Goal: Information Seeking & Learning: Check status

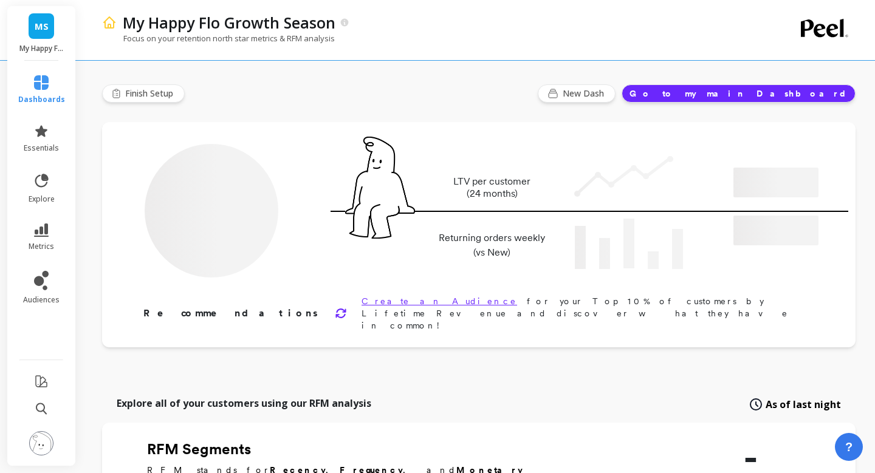
type input "Champions"
type input "1462"
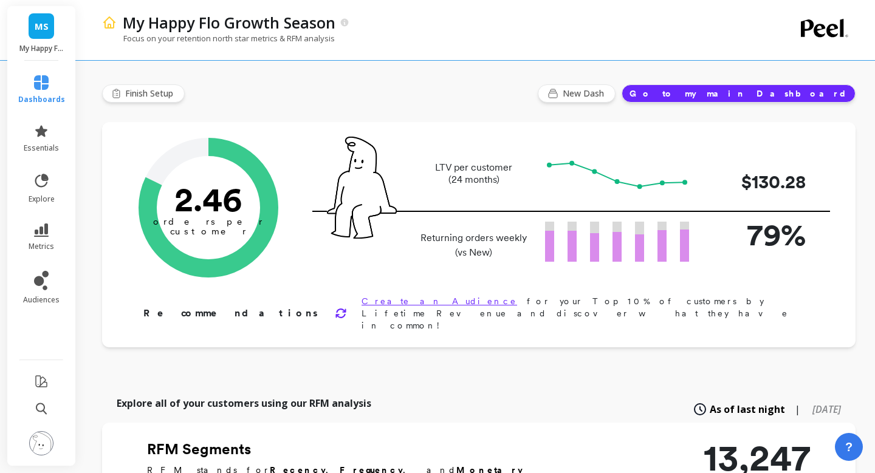
click at [36, 27] on span "MS" at bounding box center [42, 26] width 14 height 14
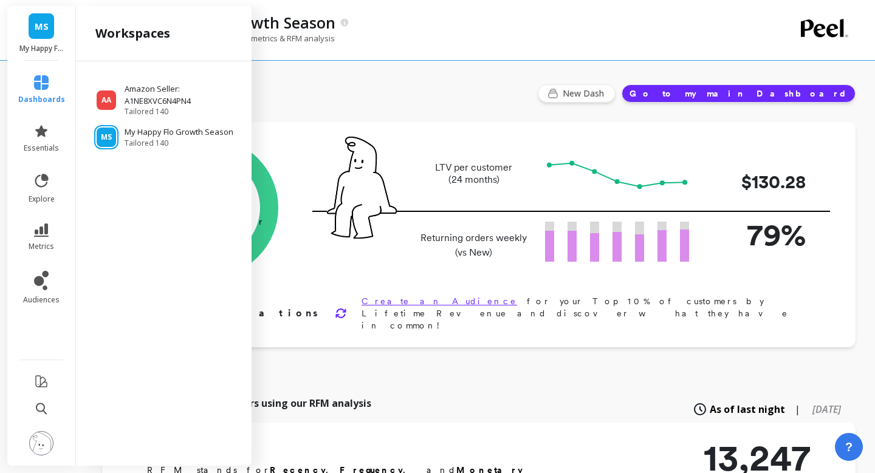
click at [36, 27] on span "MS" at bounding box center [42, 26] width 14 height 14
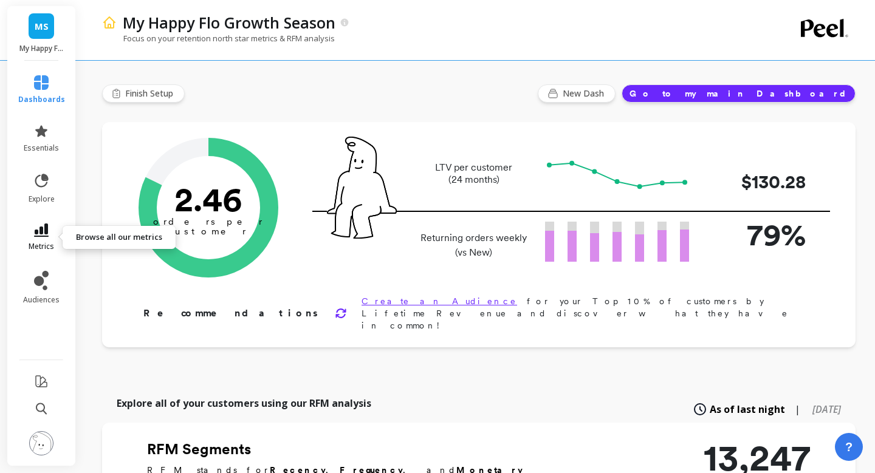
click at [44, 234] on icon at bounding box center [41, 230] width 15 height 13
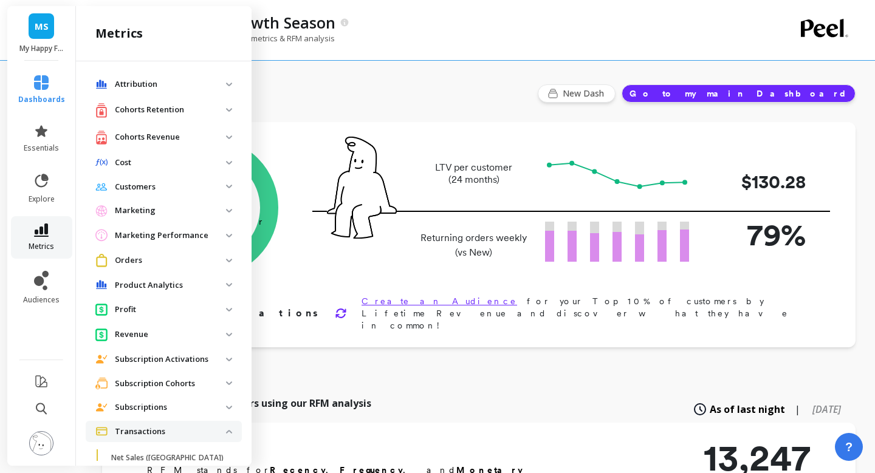
scroll to position [207, 0]
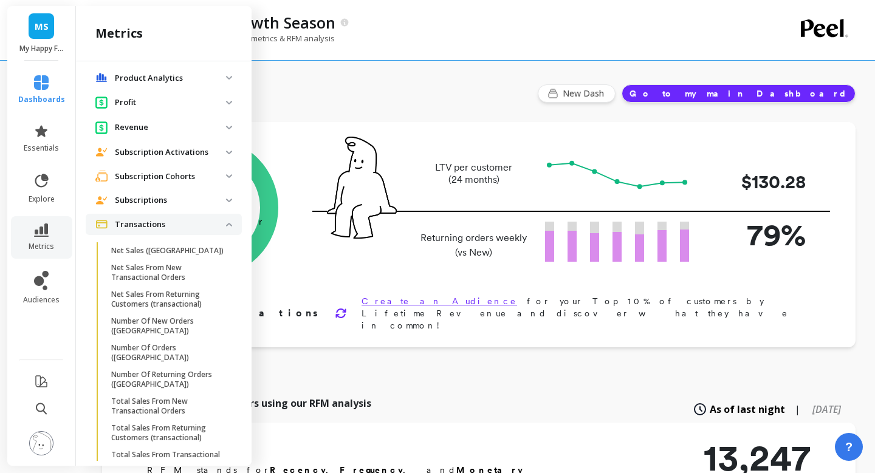
click at [227, 222] on span "Transactions" at bounding box center [164, 225] width 156 height 22
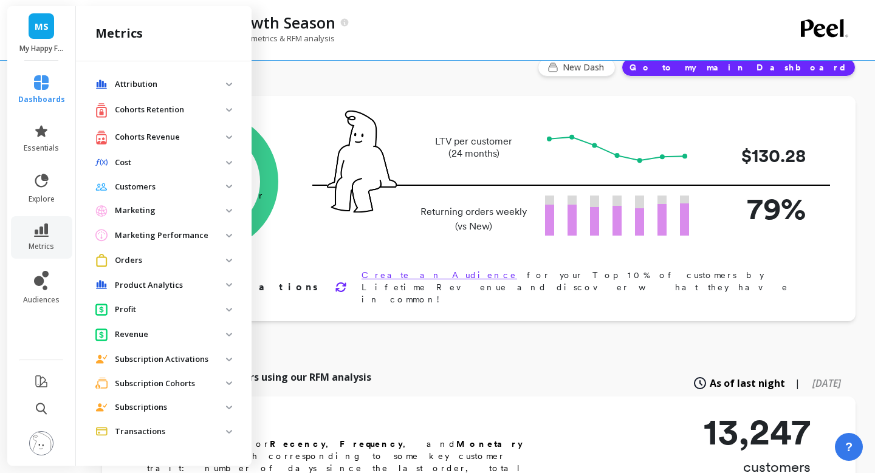
scroll to position [30, 0]
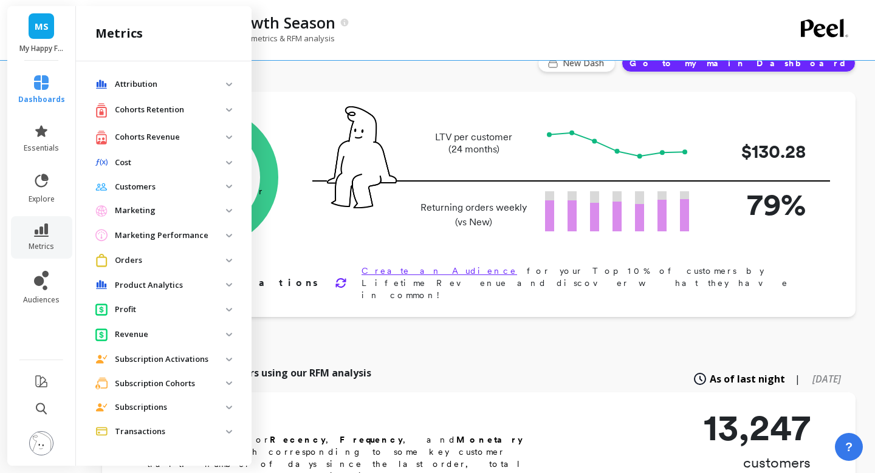
click at [195, 411] on p "Subscriptions" at bounding box center [170, 408] width 111 height 12
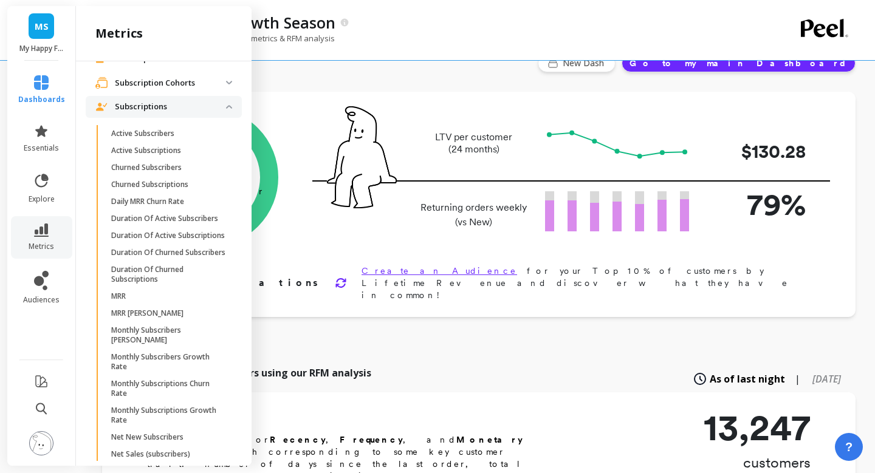
scroll to position [300, 0]
click at [192, 137] on span "Active Subscribers" at bounding box center [169, 135] width 116 height 10
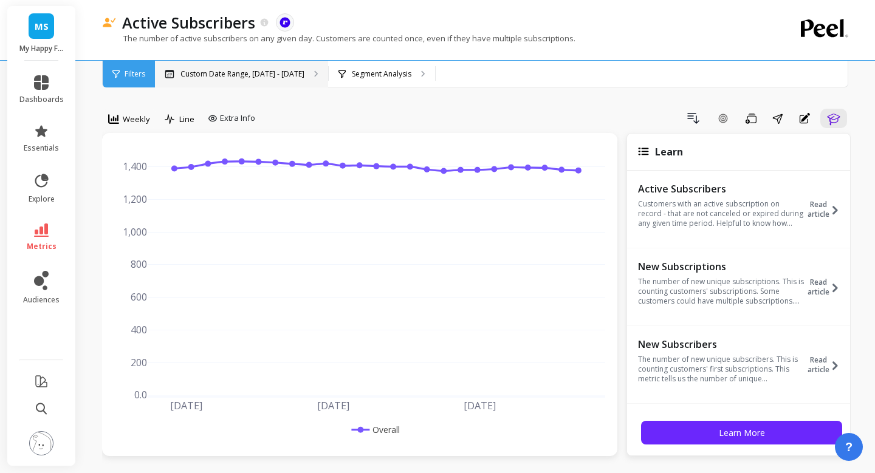
click at [241, 71] on p "Custom Date Range, [DATE] - [DATE]" at bounding box center [242, 74] width 124 height 10
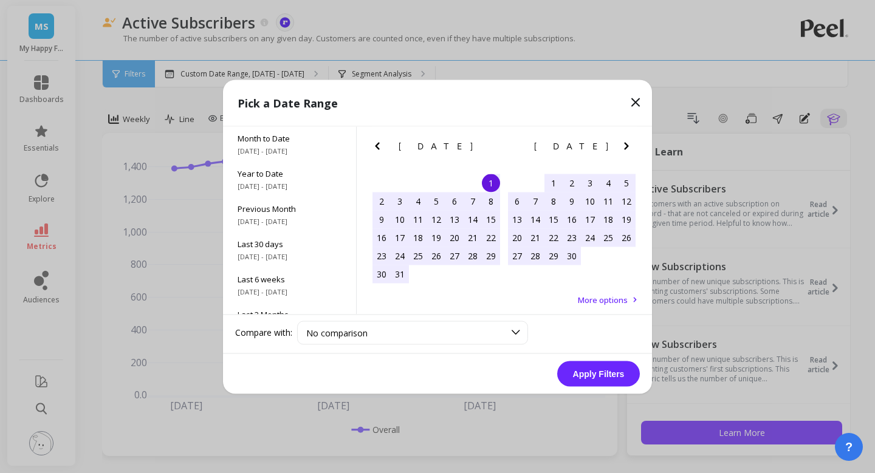
click at [375, 149] on icon "Previous Month" at bounding box center [377, 146] width 15 height 15
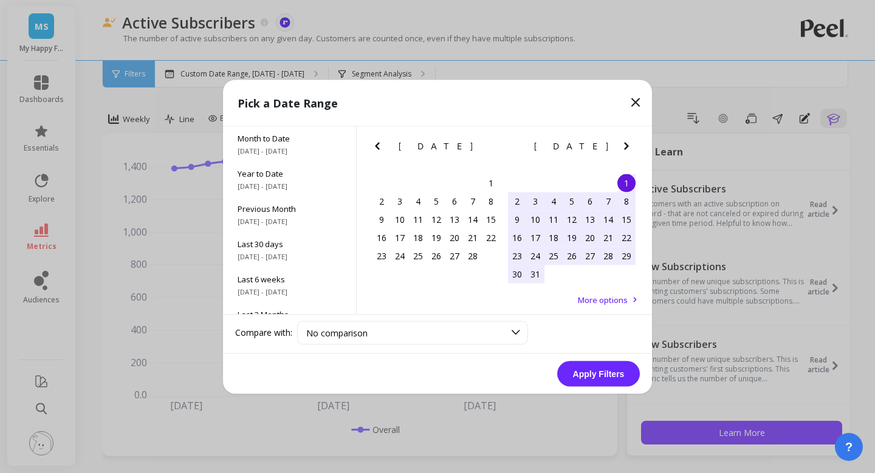
click at [375, 149] on icon "Previous Month" at bounding box center [377, 146] width 15 height 15
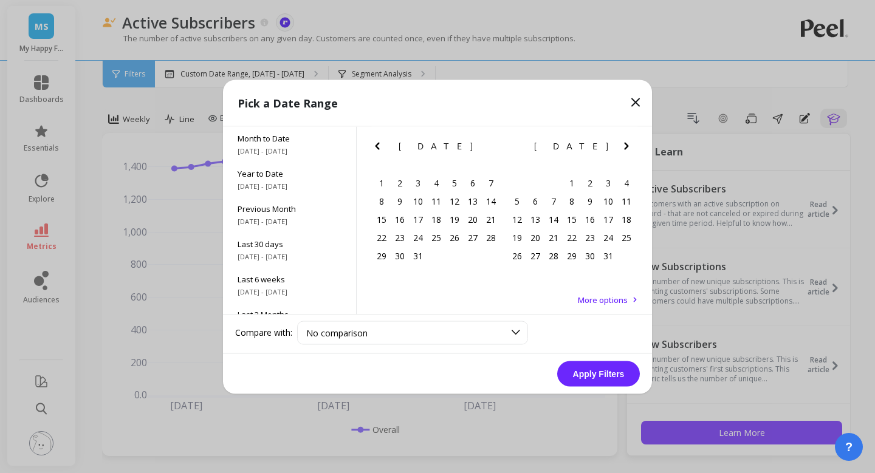
click at [375, 149] on icon "Previous Month" at bounding box center [377, 146] width 15 height 15
click at [623, 140] on icon "Next Month" at bounding box center [626, 146] width 15 height 15
click at [572, 182] on div "1" at bounding box center [572, 183] width 18 height 18
click at [627, 145] on icon "Next Month" at bounding box center [626, 145] width 4 height 7
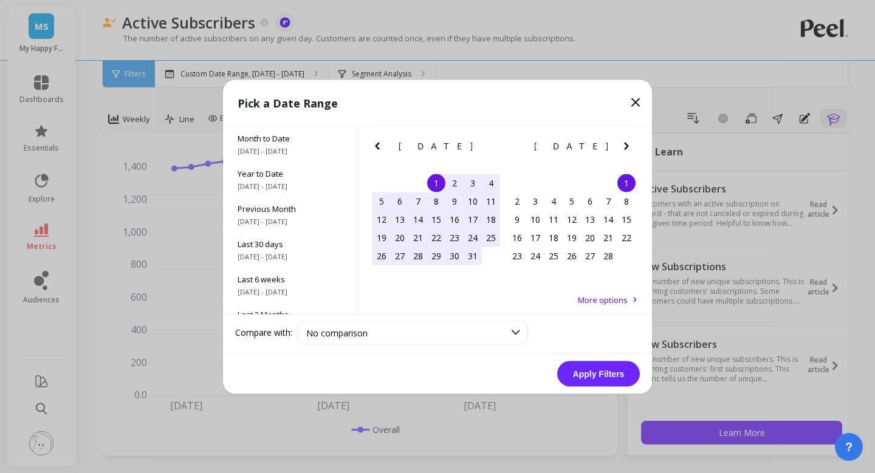
click at [627, 145] on icon "Next Month" at bounding box center [626, 145] width 4 height 7
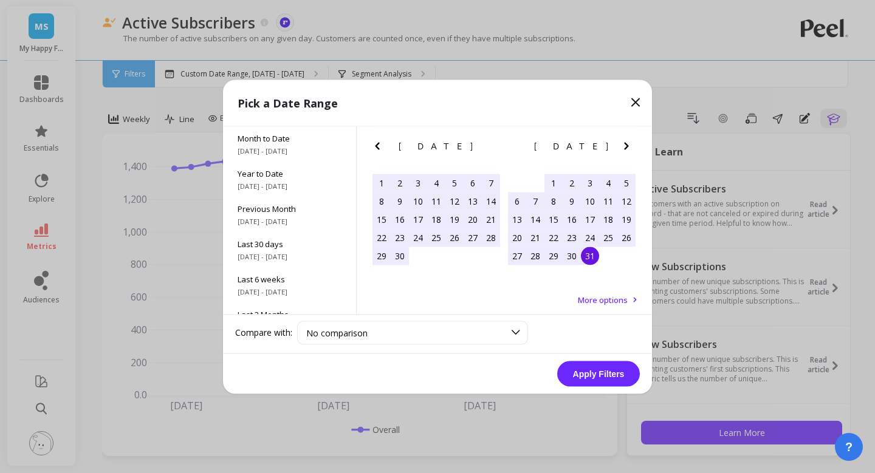
click at [592, 258] on div "31" at bounding box center [590, 256] width 18 height 18
click at [600, 379] on button "Apply Filters" at bounding box center [598, 374] width 83 height 26
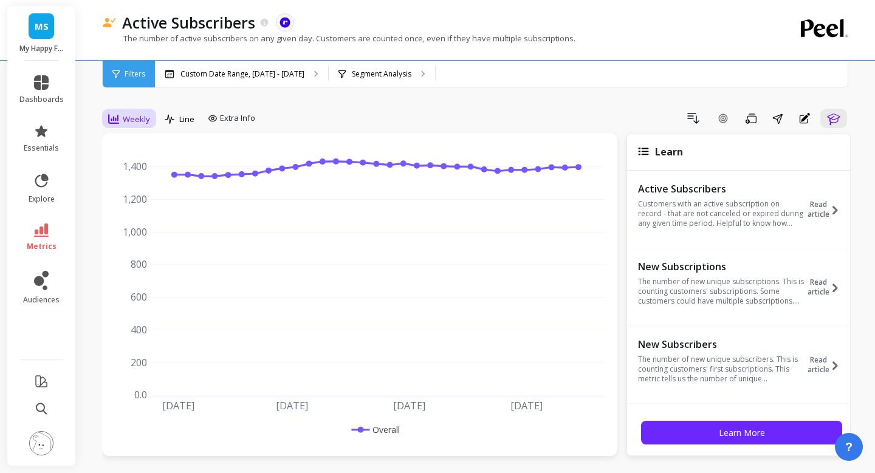
click at [138, 119] on span "Weekly" at bounding box center [136, 120] width 27 height 12
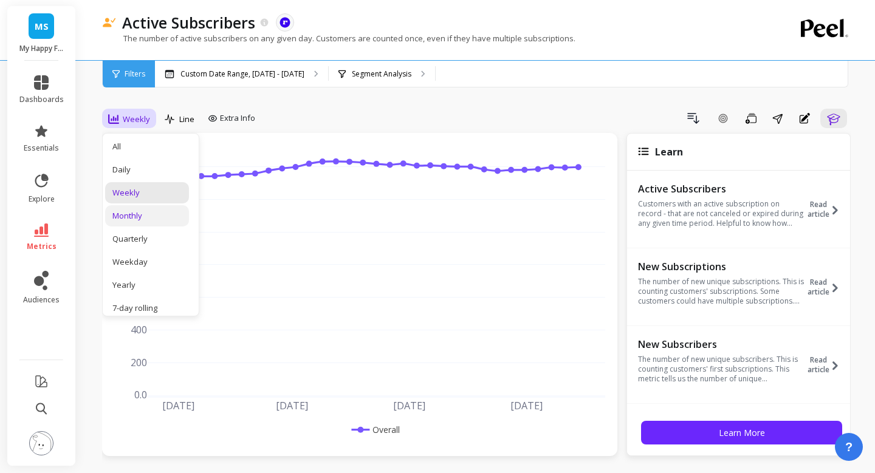
click at [143, 214] on div "Monthly" at bounding box center [146, 216] width 69 height 12
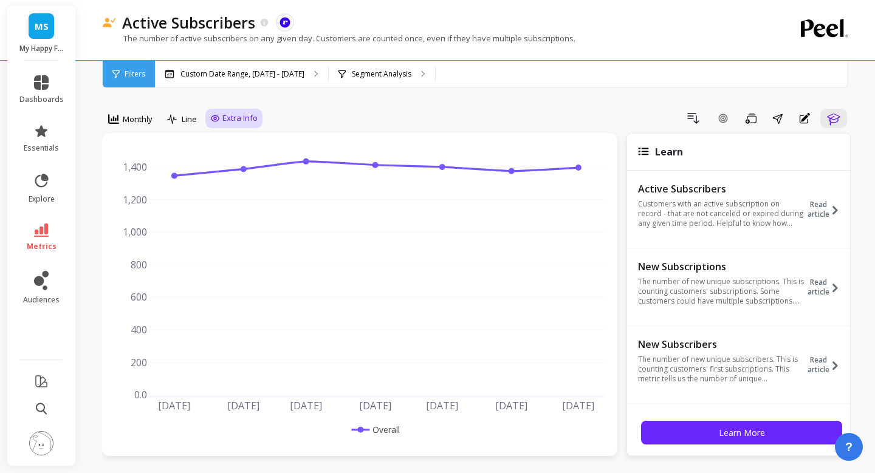
click at [223, 122] on span "Extra Info" at bounding box center [239, 118] width 35 height 12
click at [264, 21] on icon at bounding box center [265, 22] width 8 height 8
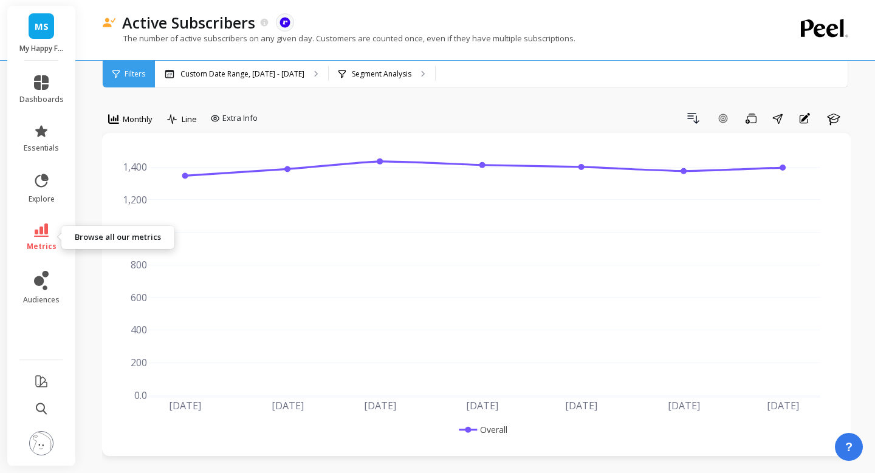
click at [36, 242] on span "metrics" at bounding box center [42, 247] width 30 height 10
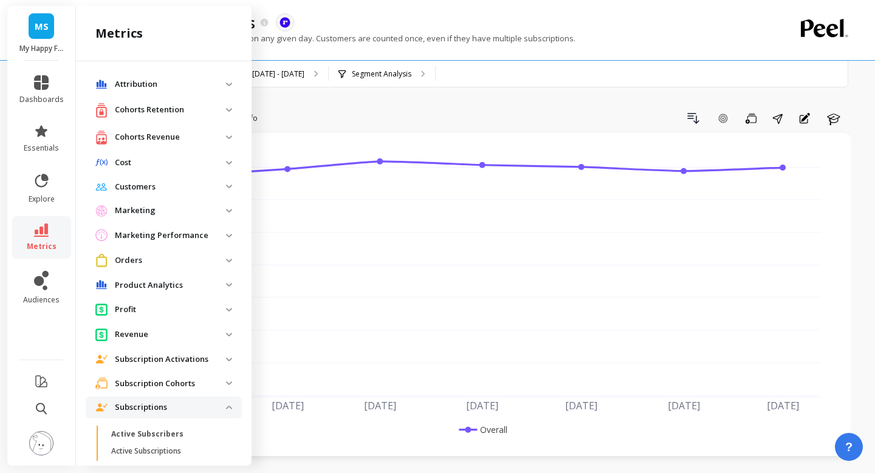
scroll to position [300, 0]
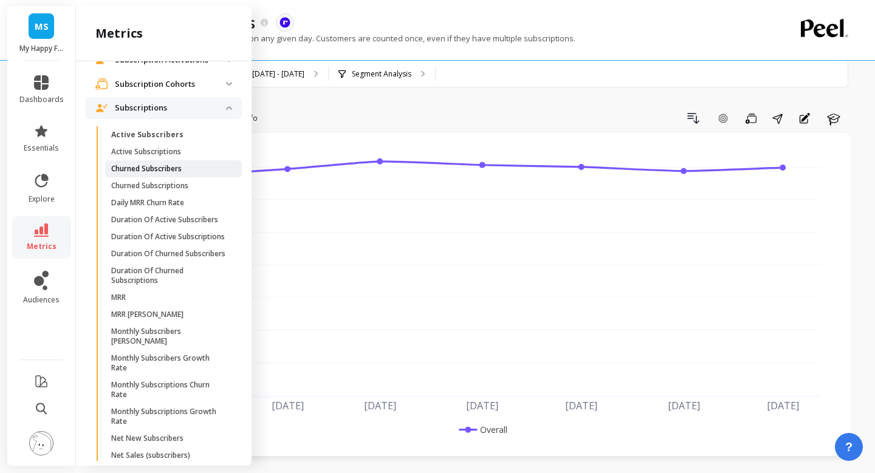
click at [177, 168] on p "Churned Subscribers" at bounding box center [146, 169] width 70 height 10
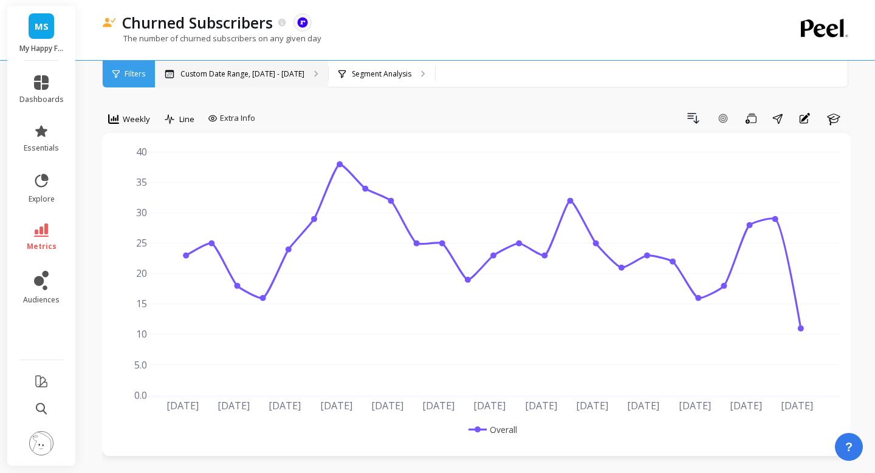
click at [244, 78] on p "Custom Date Range, [DATE] - [DATE]" at bounding box center [242, 74] width 124 height 10
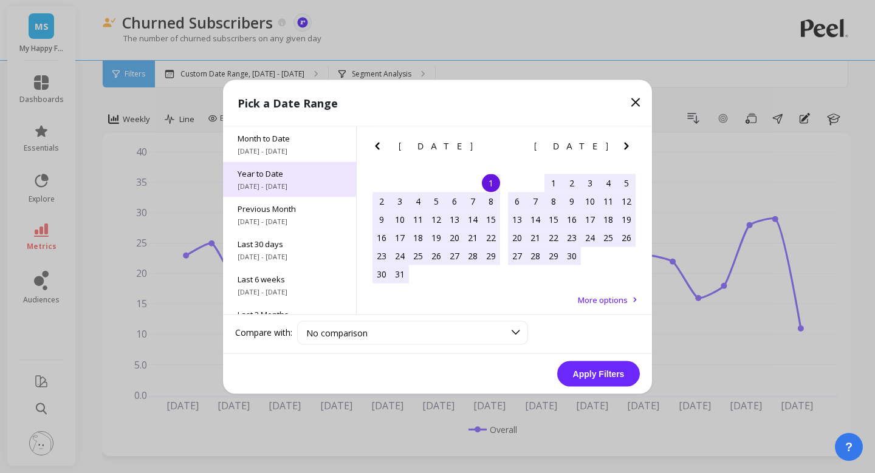
click at [287, 176] on span "Year to Date" at bounding box center [290, 173] width 104 height 11
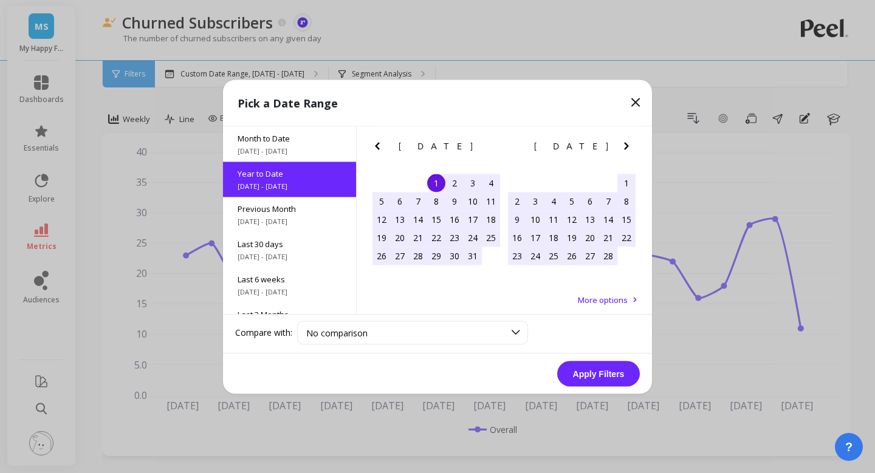
click at [600, 369] on button "Apply Filters" at bounding box center [598, 374] width 83 height 26
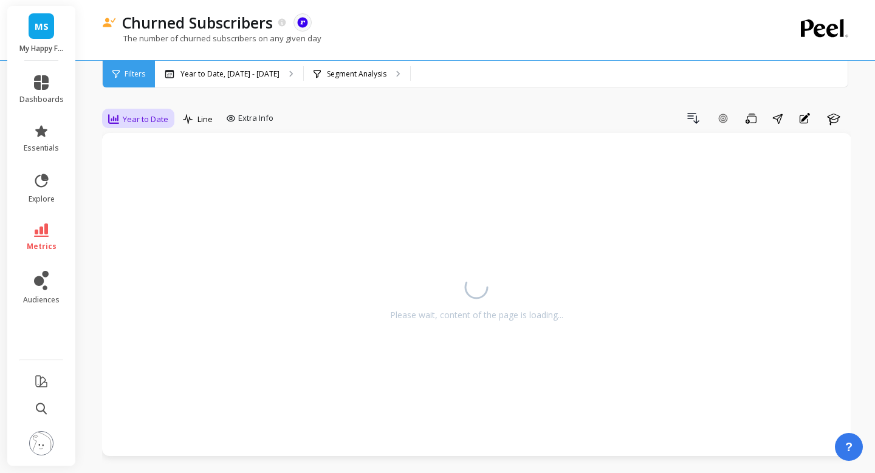
click at [149, 122] on span "Year to Date" at bounding box center [146, 120] width 46 height 12
click at [135, 219] on div "Monthly" at bounding box center [146, 216] width 69 height 12
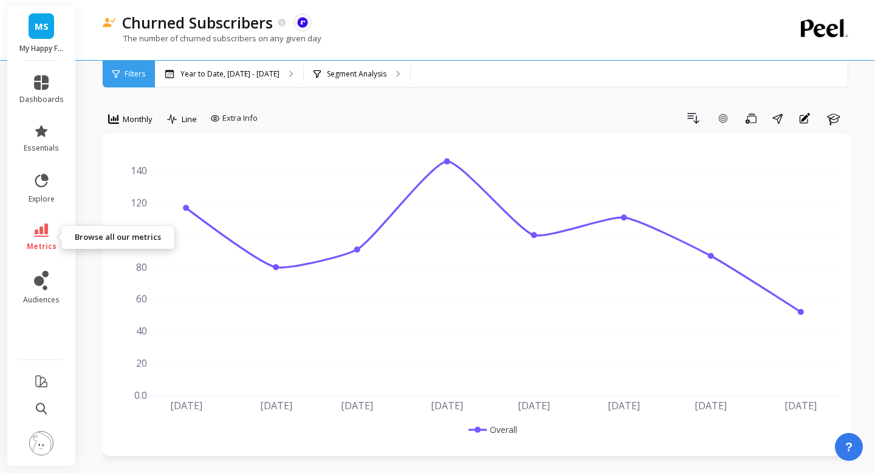
click at [34, 238] on link "metrics" at bounding box center [41, 238] width 44 height 28
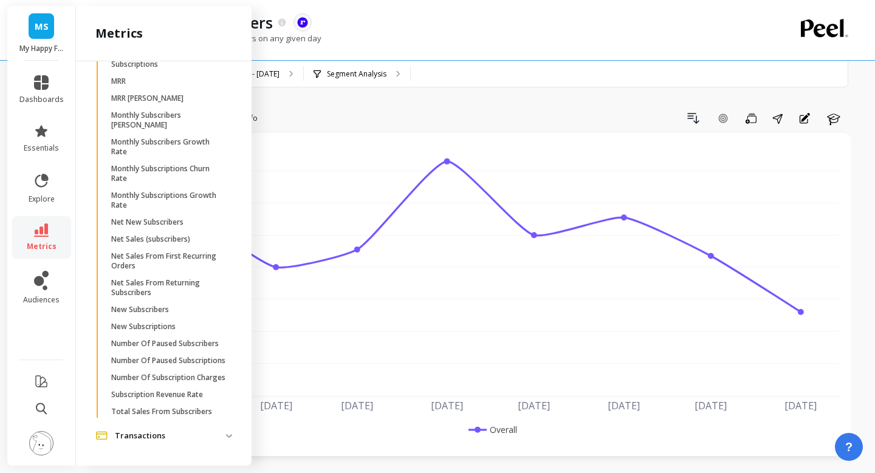
scroll to position [526, 0]
click at [190, 375] on p "Number Of Subscription Charges" at bounding box center [168, 378] width 114 height 10
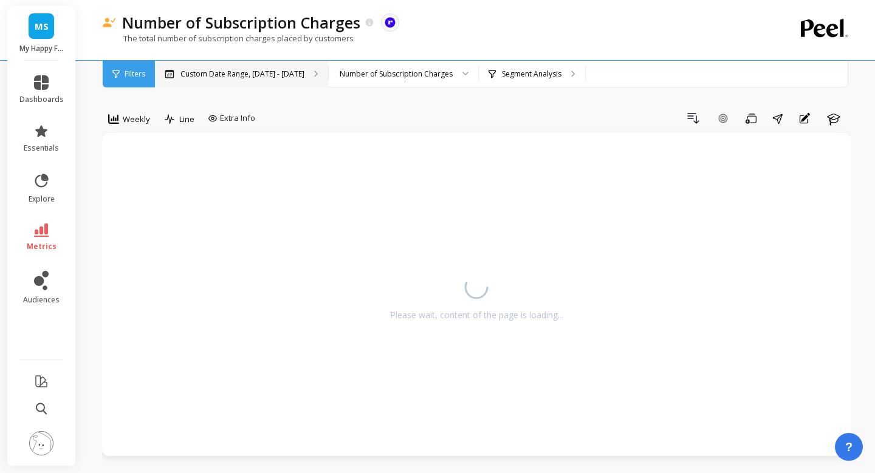
click at [224, 77] on p "Custom Date Range, [DATE] - [DATE]" at bounding box center [242, 74] width 124 height 10
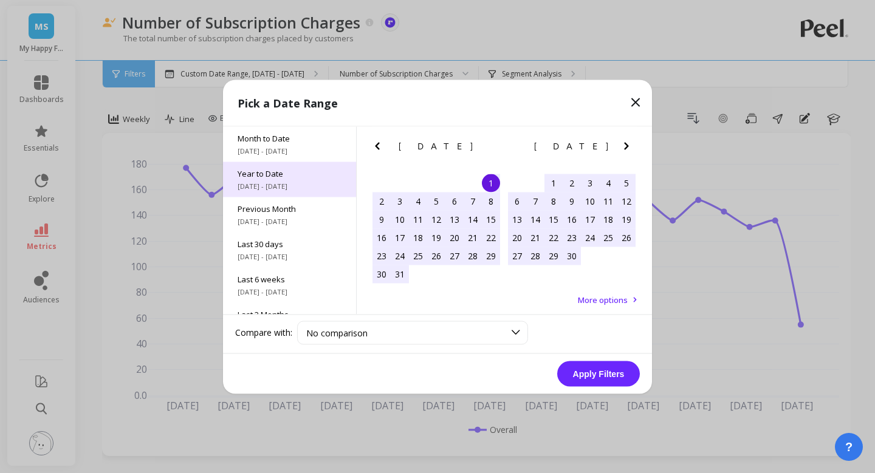
click at [249, 182] on span "[DATE] - [DATE]" at bounding box center [290, 186] width 104 height 10
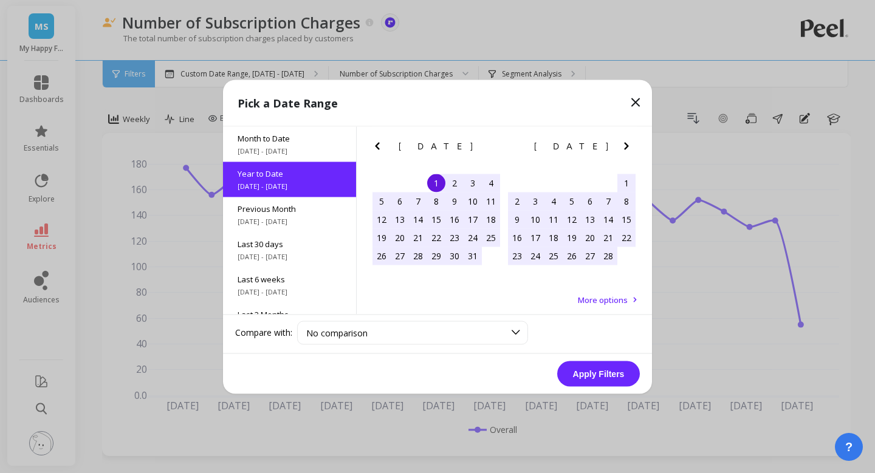
click at [130, 118] on div "Pick a Date Range Month to Date 8/1/2025 - 8/14/2025 Year to Date 1/1/2025 - 8/…" at bounding box center [437, 236] width 875 height 473
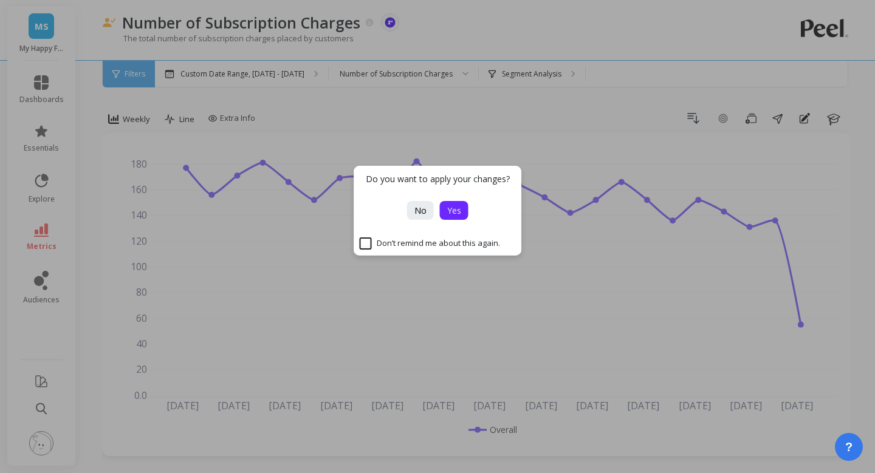
click at [445, 205] on button "Yes" at bounding box center [454, 210] width 29 height 19
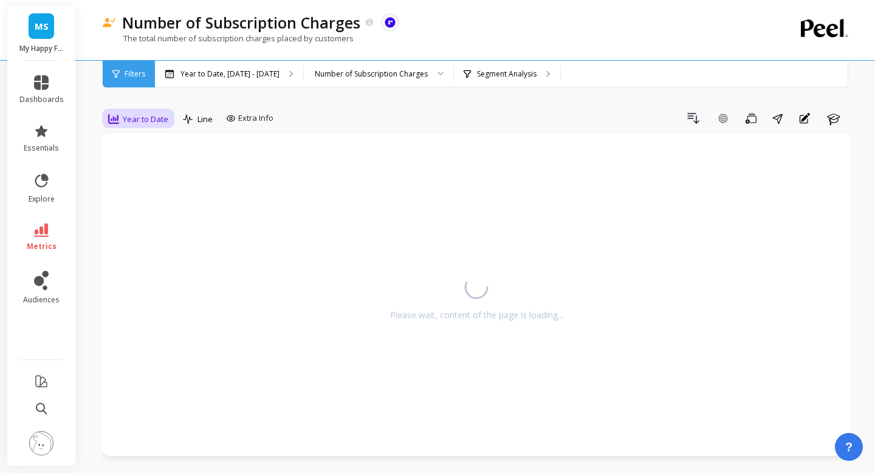
click at [139, 112] on div "Year to Date" at bounding box center [138, 119] width 60 height 15
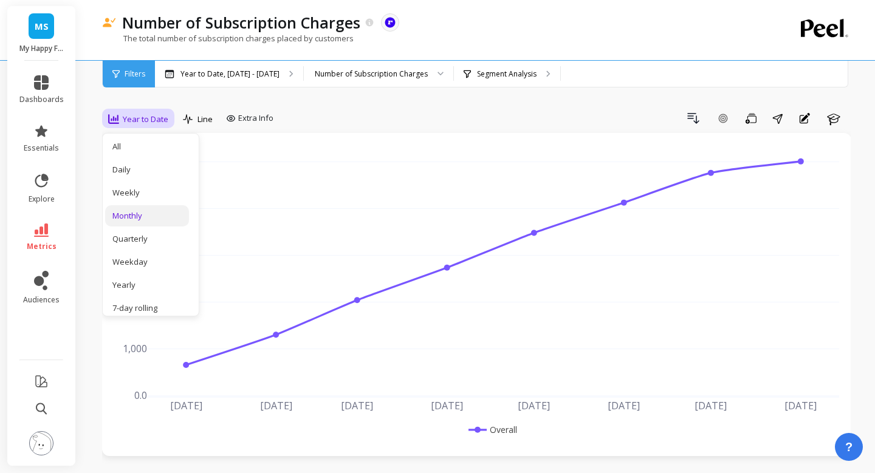
click at [142, 217] on div "Monthly" at bounding box center [146, 216] width 69 height 12
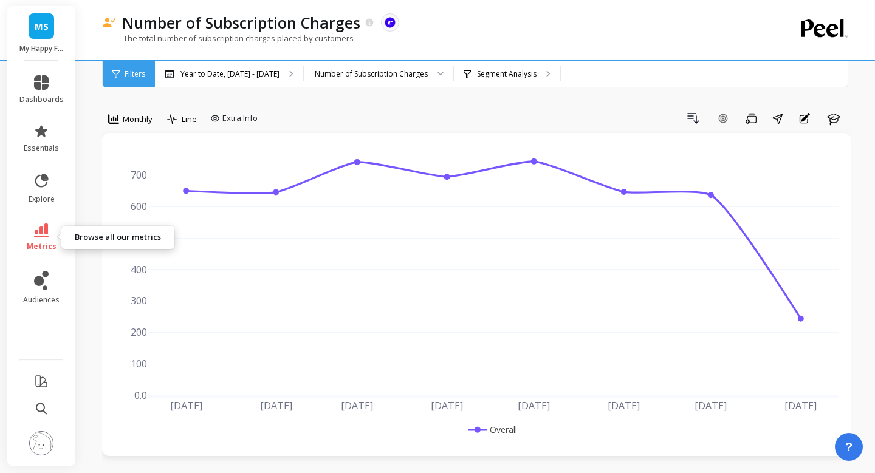
click at [44, 239] on link "metrics" at bounding box center [41, 238] width 44 height 28
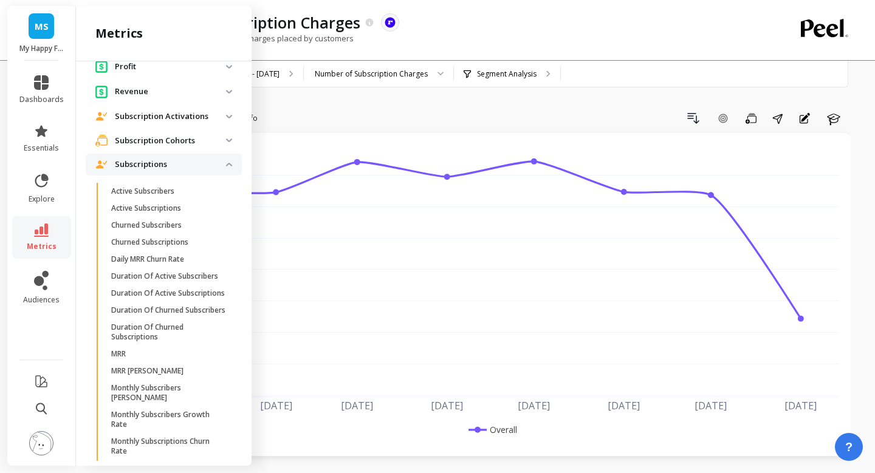
scroll to position [535, 0]
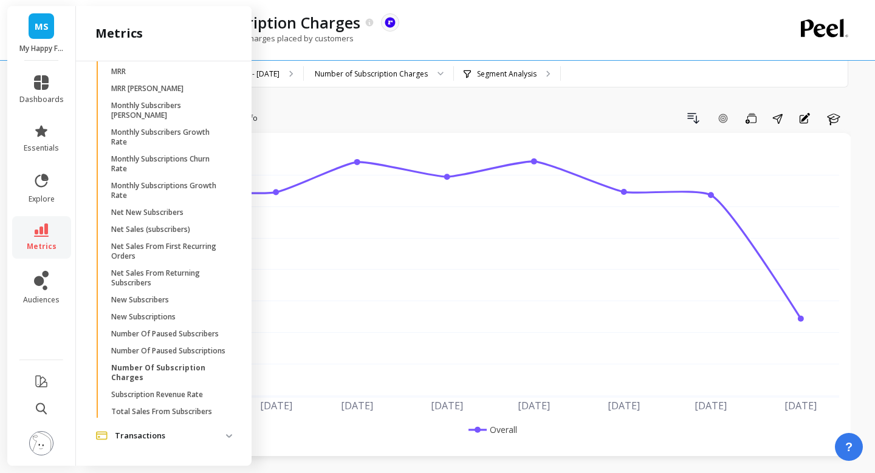
click at [161, 431] on p "Transactions" at bounding box center [170, 436] width 111 height 12
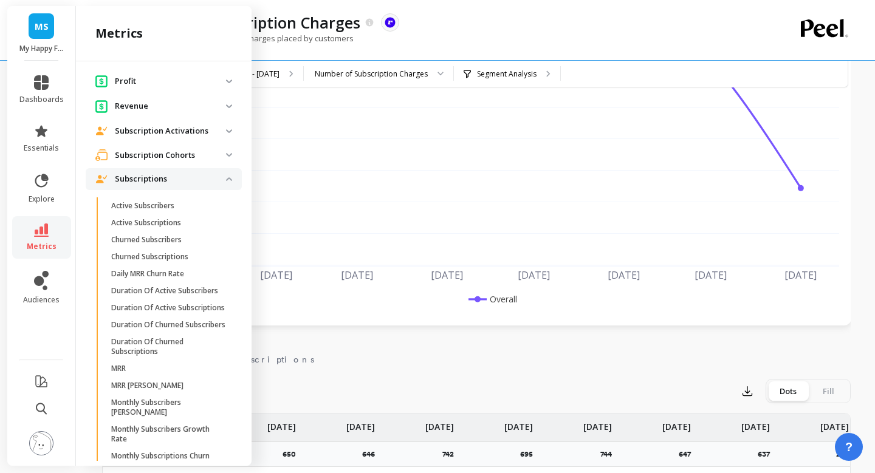
scroll to position [156, 0]
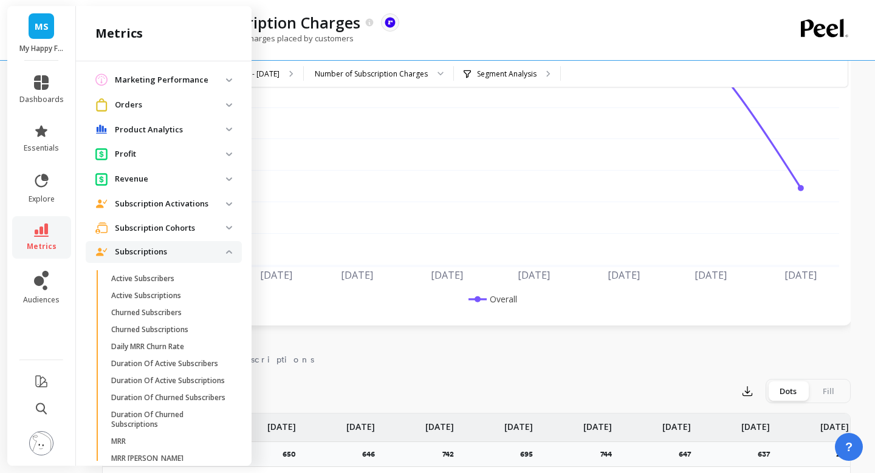
click at [176, 131] on p "Product Analytics" at bounding box center [170, 130] width 111 height 12
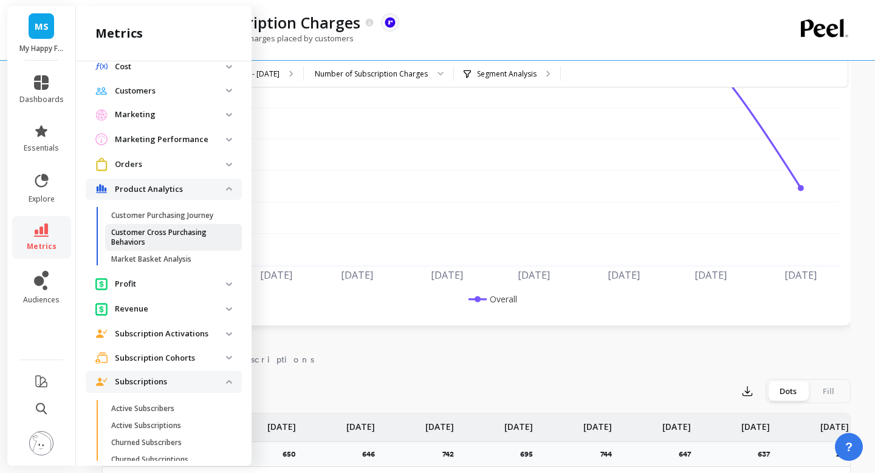
scroll to position [94, 0]
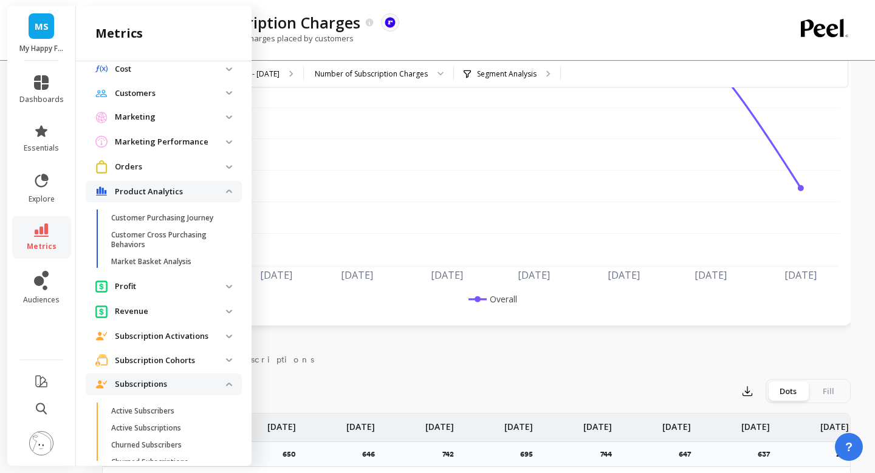
click at [197, 171] on p "Orders" at bounding box center [170, 167] width 111 height 12
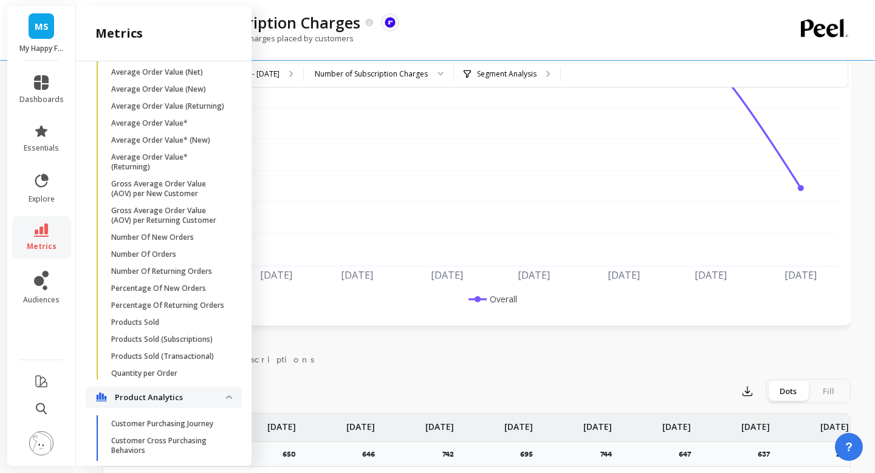
scroll to position [302, 0]
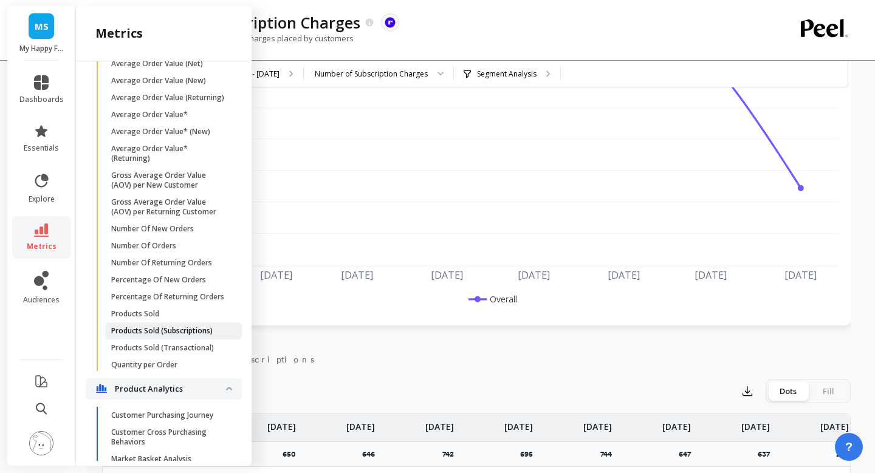
click at [191, 334] on p "Products Sold (Subscriptions)" at bounding box center [161, 331] width 101 height 10
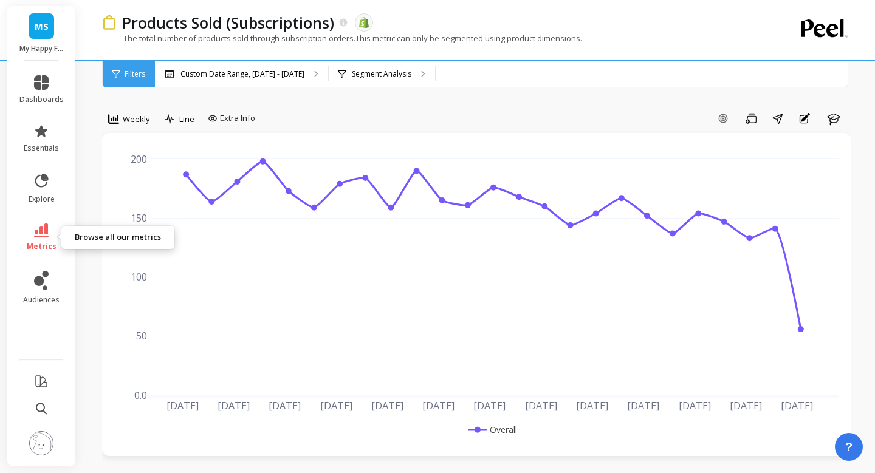
click at [43, 242] on span "metrics" at bounding box center [42, 247] width 30 height 10
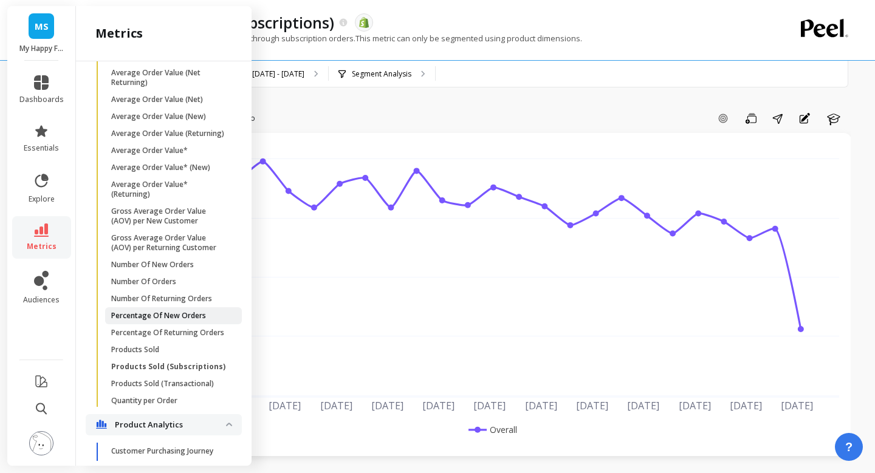
scroll to position [271, 0]
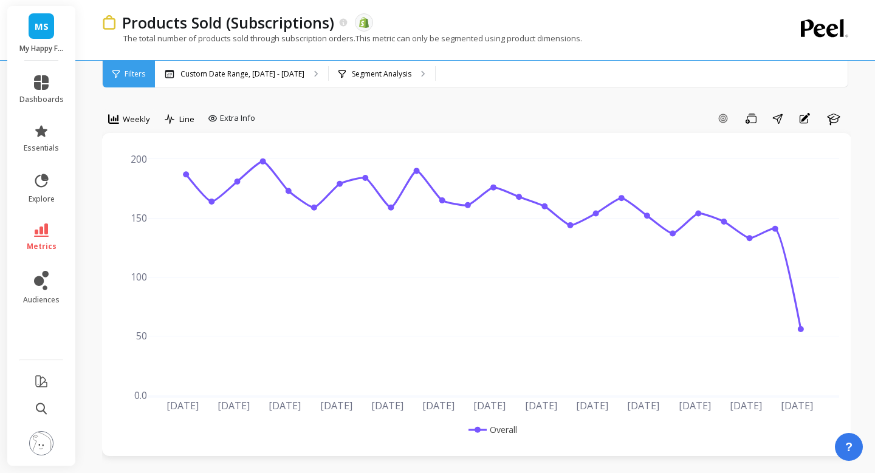
click at [428, 112] on div "Add Goal Save Share Annotations Learn" at bounding box center [555, 118] width 591 height 19
click at [179, 74] on div "Custom Date Range, [DATE] - [DATE]" at bounding box center [235, 74] width 140 height 10
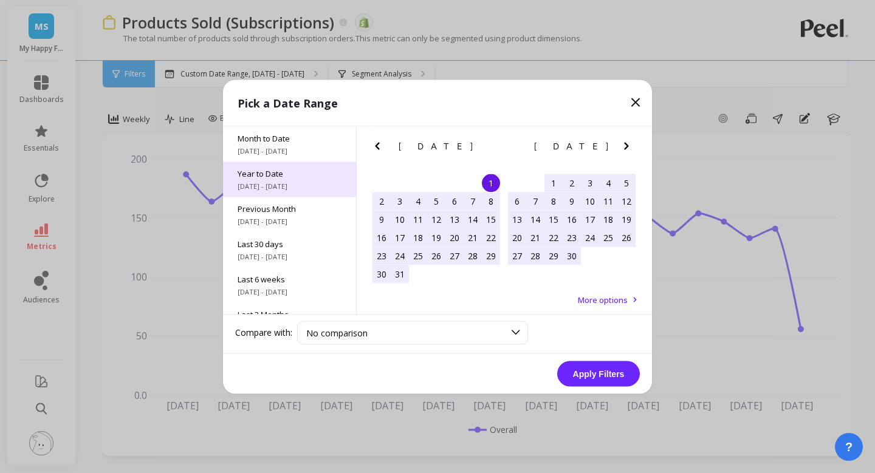
click at [271, 176] on span "Year to Date" at bounding box center [290, 173] width 104 height 11
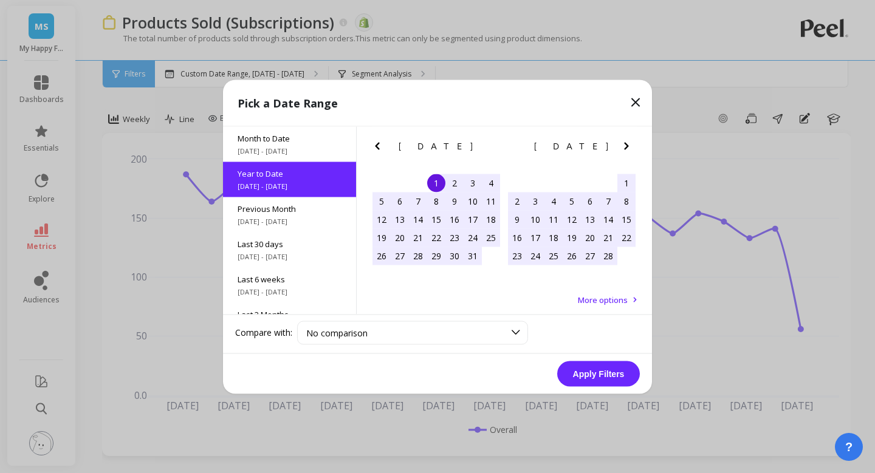
click at [610, 365] on button "Apply Filters" at bounding box center [598, 374] width 83 height 26
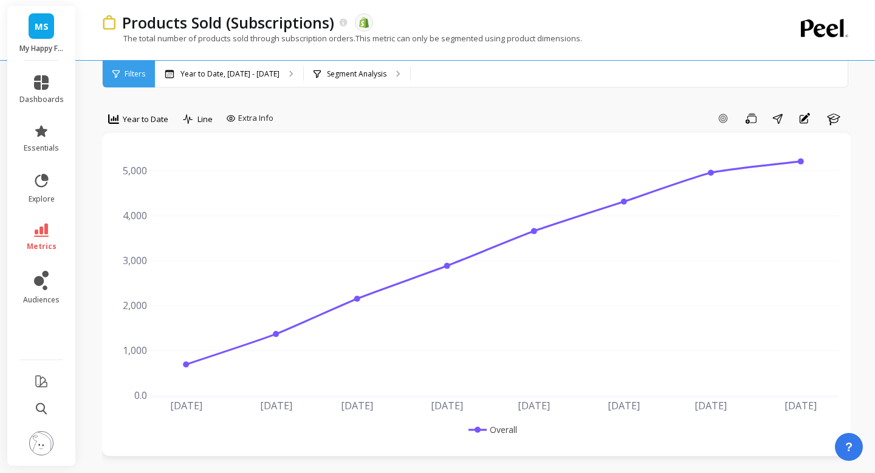
click at [123, 118] on span "Year to Date" at bounding box center [146, 120] width 46 height 12
click at [140, 210] on div "Monthly" at bounding box center [146, 216] width 69 height 12
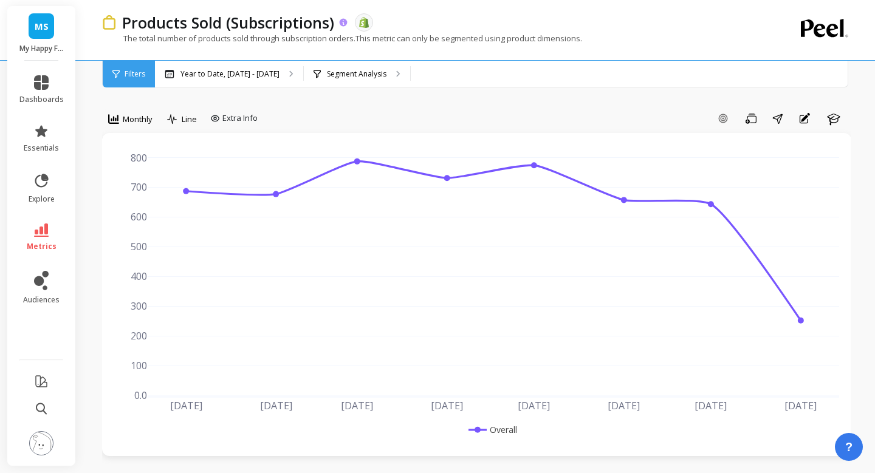
click at [346, 22] on icon at bounding box center [344, 22] width 8 height 8
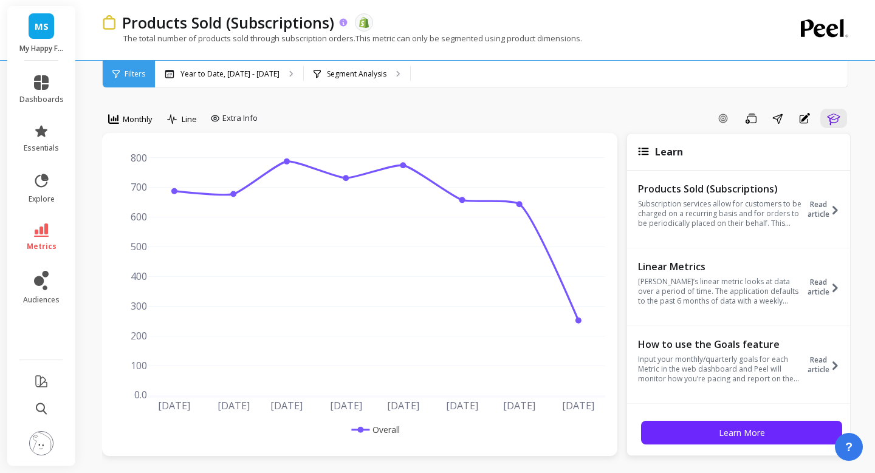
click at [346, 22] on icon at bounding box center [344, 22] width 8 height 8
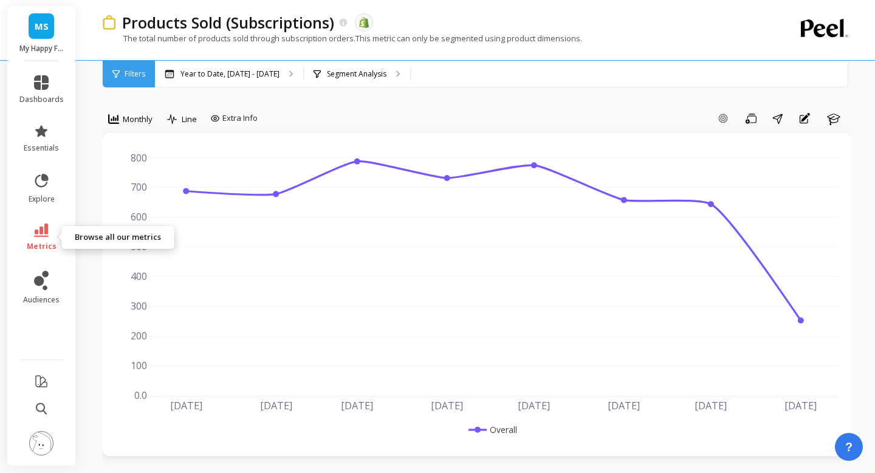
click at [49, 239] on link "metrics" at bounding box center [41, 238] width 44 height 28
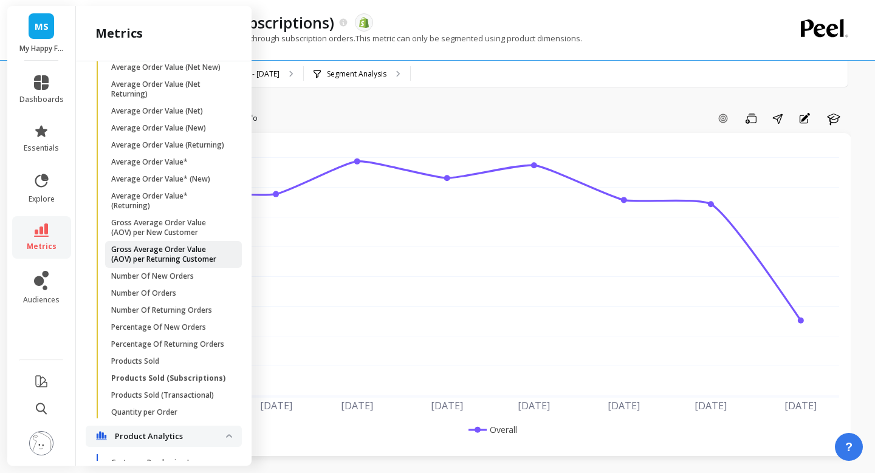
scroll to position [157, 0]
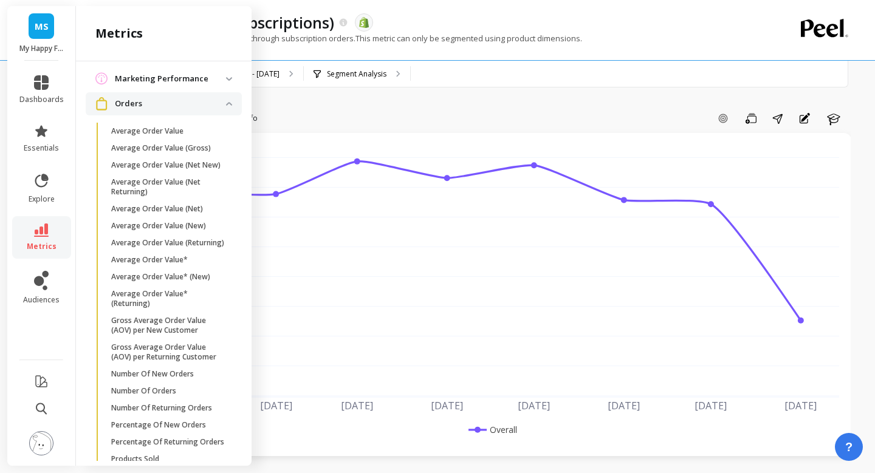
click at [227, 104] on img at bounding box center [229, 104] width 6 height 4
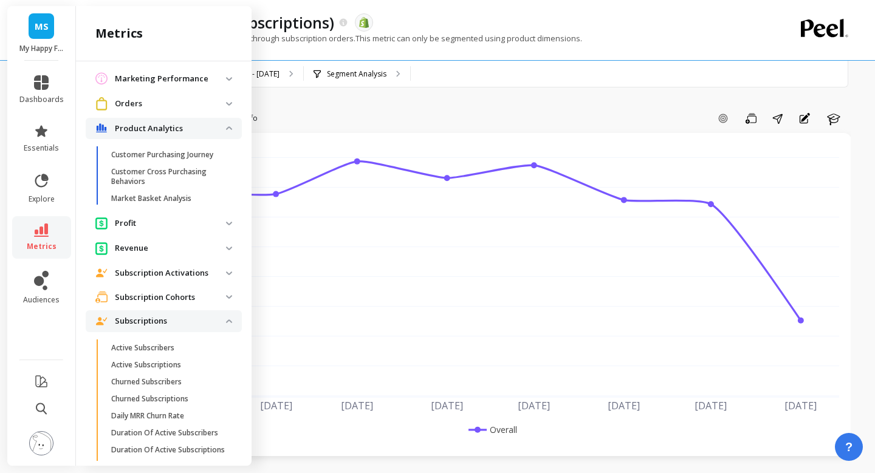
click at [228, 125] on analytics "Product Analytics" at bounding box center [164, 129] width 156 height 22
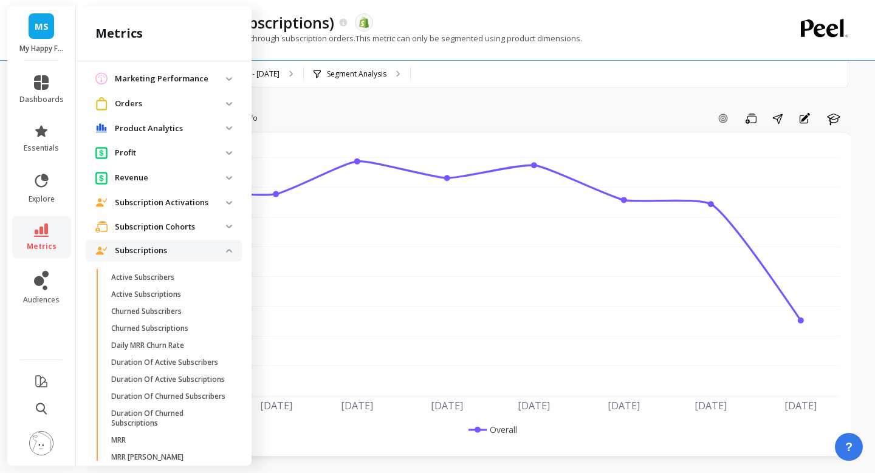
click at [226, 250] on img at bounding box center [229, 251] width 6 height 4
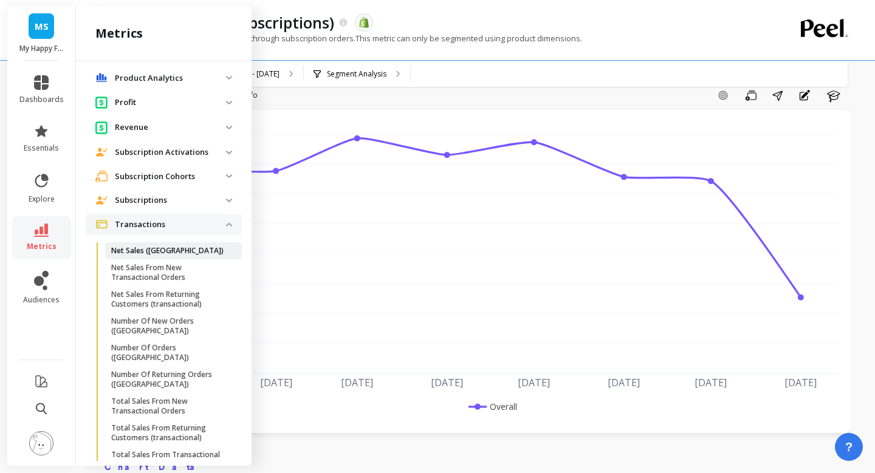
scroll to position [24, 0]
click at [207, 343] on span "Number Of Orders (tx)" at bounding box center [169, 352] width 116 height 19
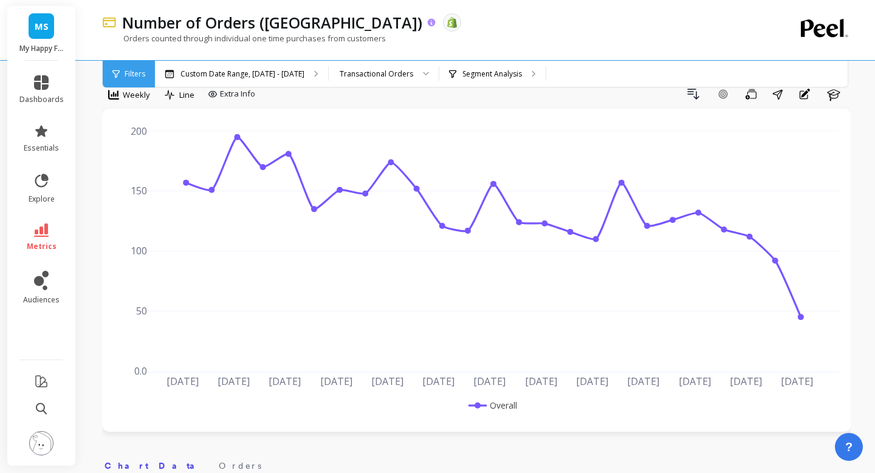
click at [426, 24] on icon at bounding box center [431, 23] width 10 height 10
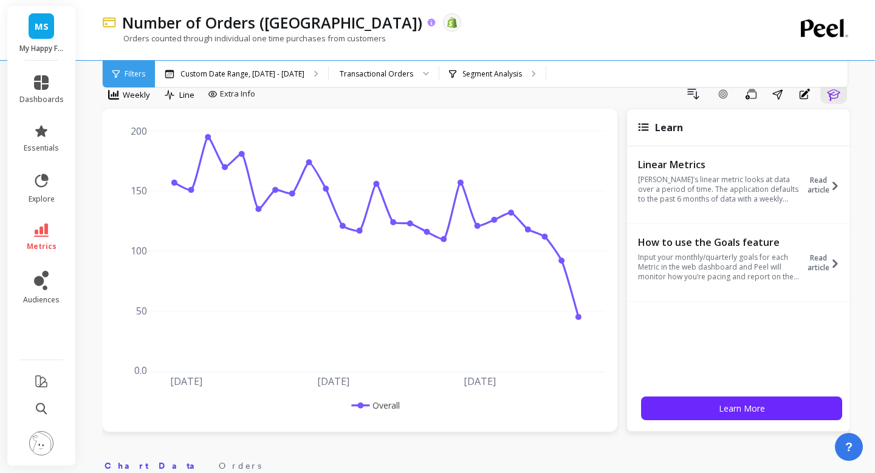
click at [426, 24] on icon at bounding box center [431, 23] width 10 height 10
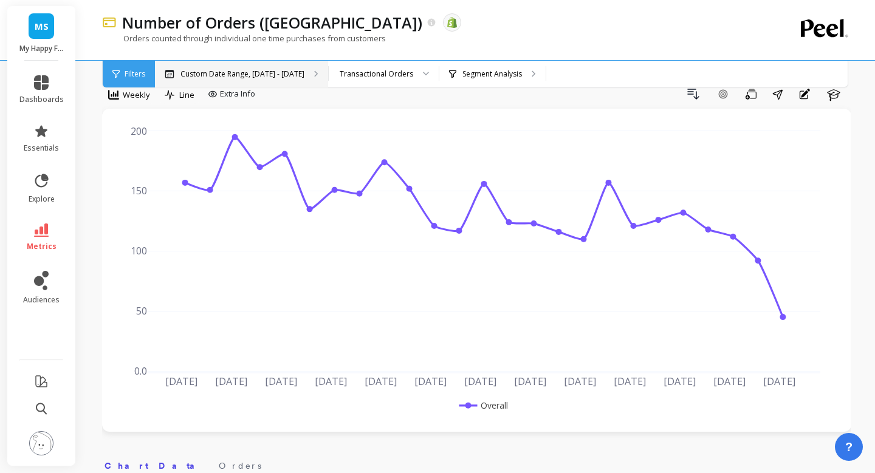
click at [197, 75] on p "Custom Date Range, [DATE] - [DATE]" at bounding box center [242, 74] width 124 height 10
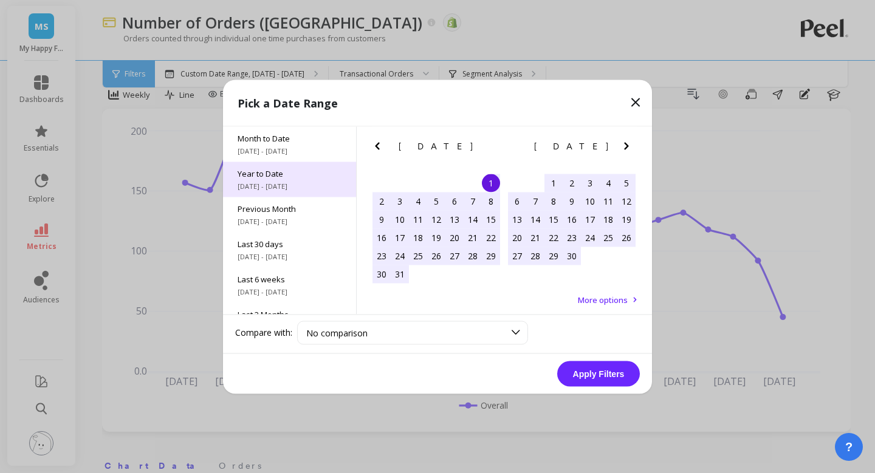
click at [254, 181] on span "[DATE] - [DATE]" at bounding box center [290, 186] width 104 height 10
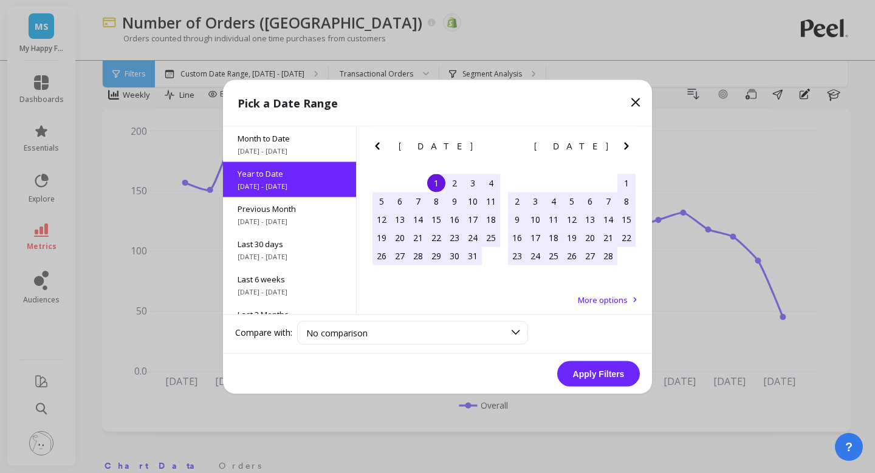
click at [609, 372] on button "Apply Filters" at bounding box center [598, 374] width 83 height 26
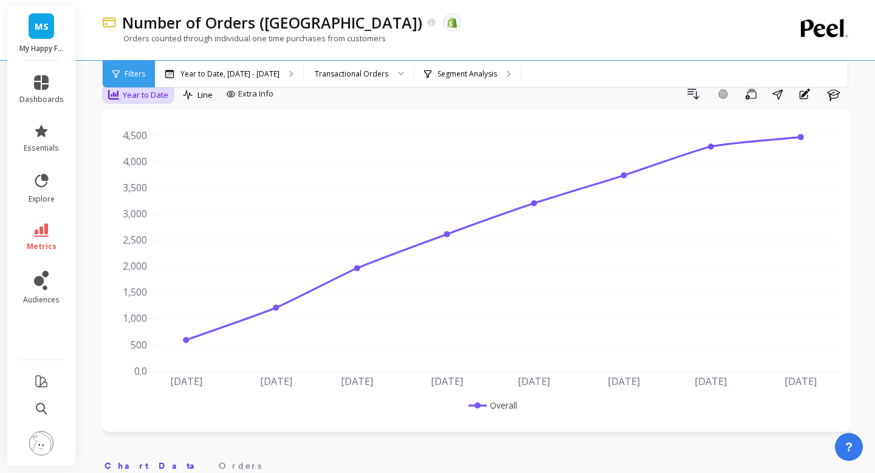
click at [141, 101] on div "Year to Date" at bounding box center [138, 94] width 60 height 15
click at [143, 194] on div "Monthly" at bounding box center [146, 192] width 69 height 12
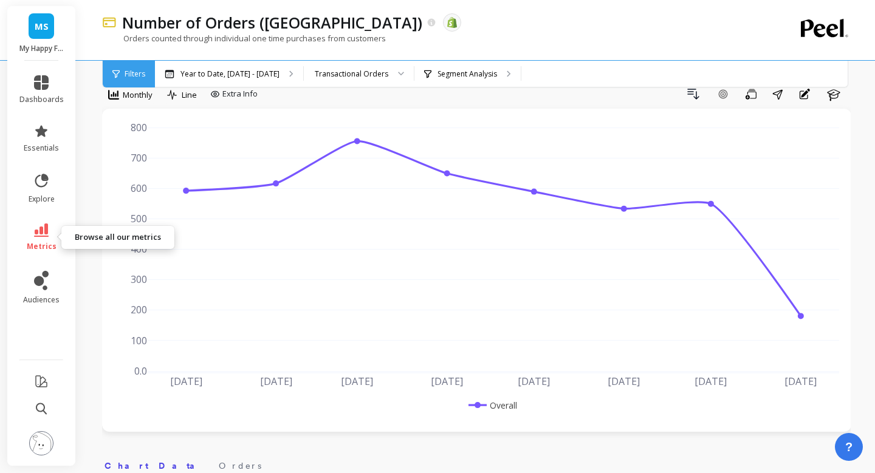
click at [44, 236] on icon at bounding box center [41, 230] width 15 height 13
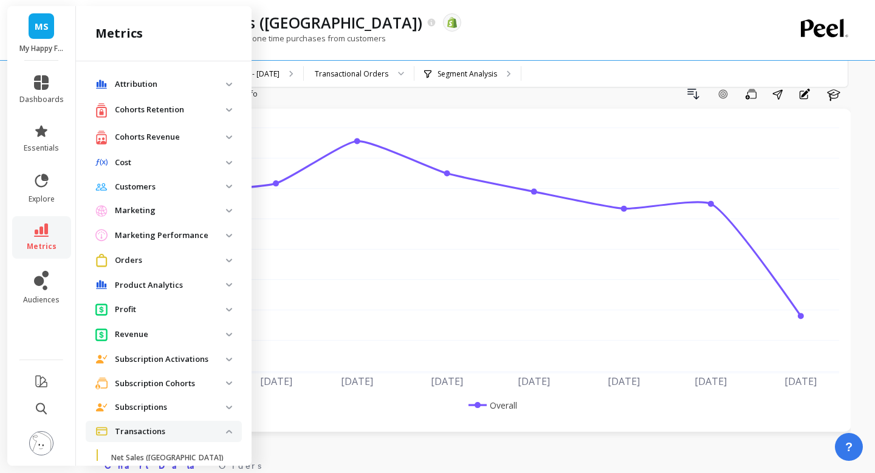
scroll to position [207, 0]
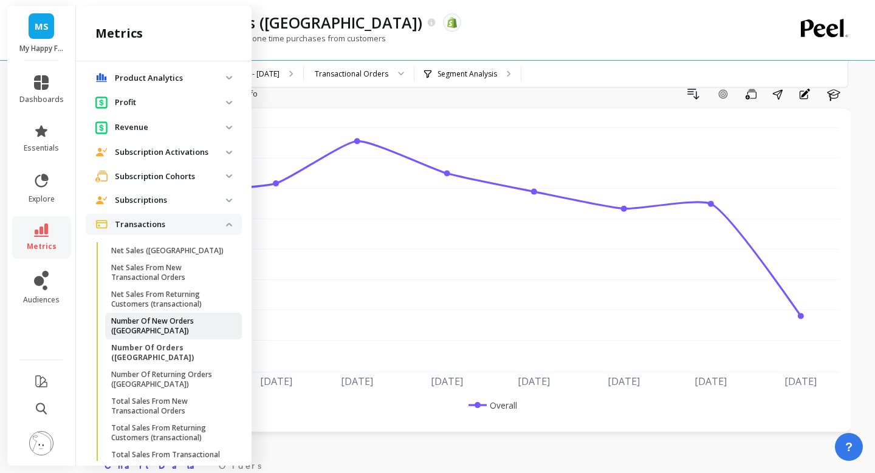
click at [159, 315] on link "Number Of New Orders (tx)" at bounding box center [173, 326] width 137 height 27
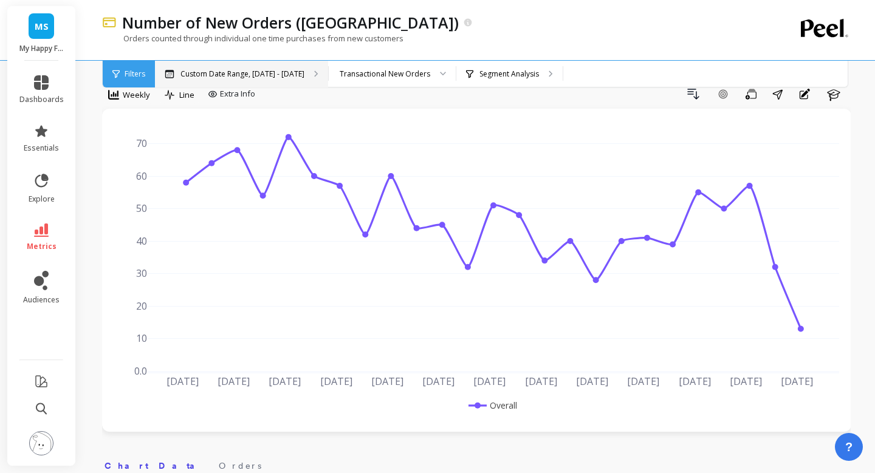
click at [210, 84] on div "Custom Date Range, [DATE] - [DATE]" at bounding box center [241, 74] width 173 height 27
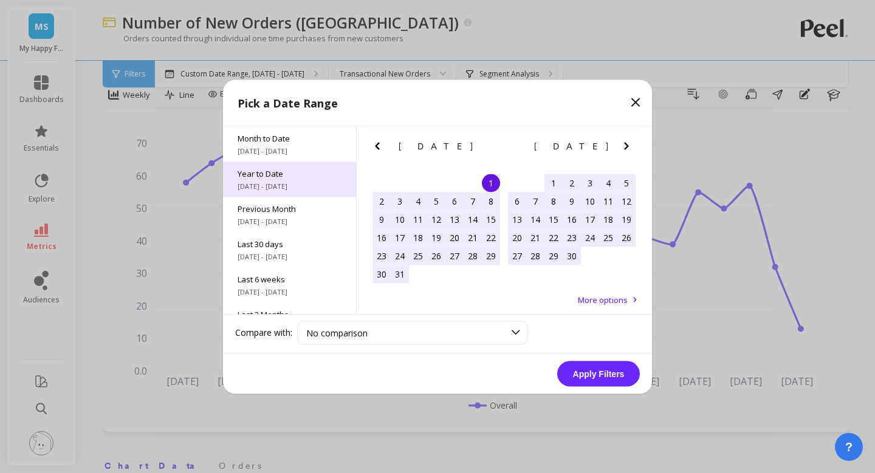
click at [262, 176] on span "Year to Date" at bounding box center [290, 173] width 104 height 11
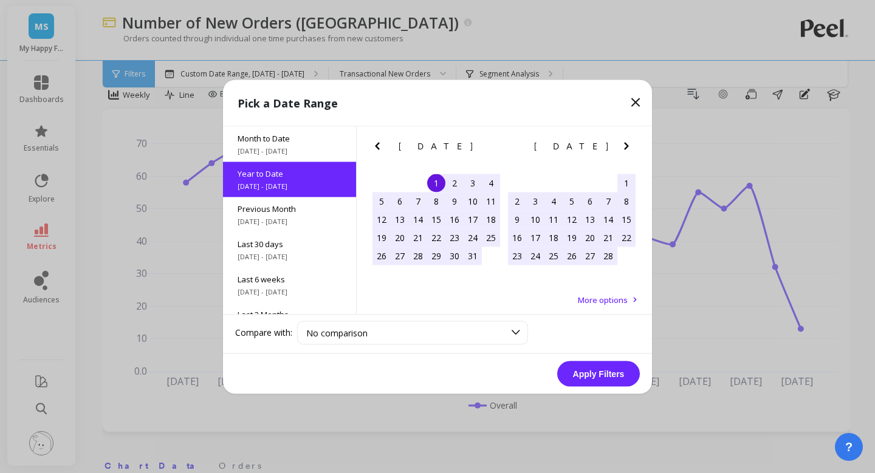
click at [590, 373] on button "Apply Filters" at bounding box center [598, 374] width 83 height 26
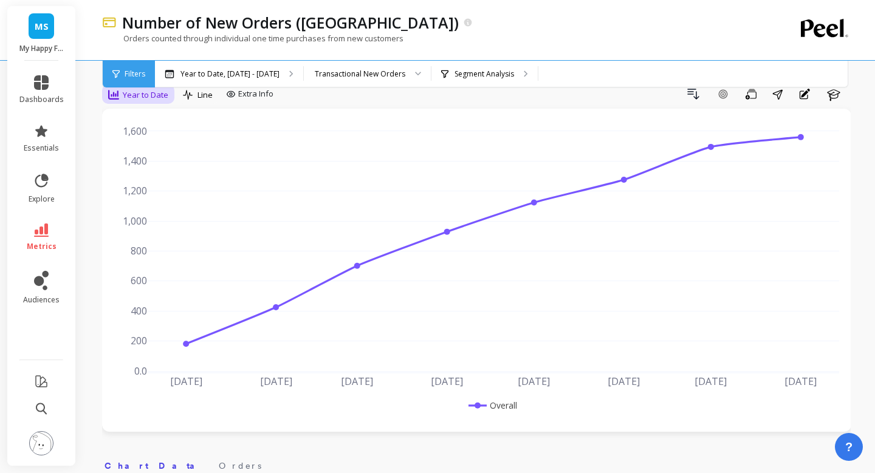
click at [152, 95] on span "Year to Date" at bounding box center [146, 95] width 46 height 12
click at [140, 193] on div "Monthly" at bounding box center [146, 192] width 69 height 12
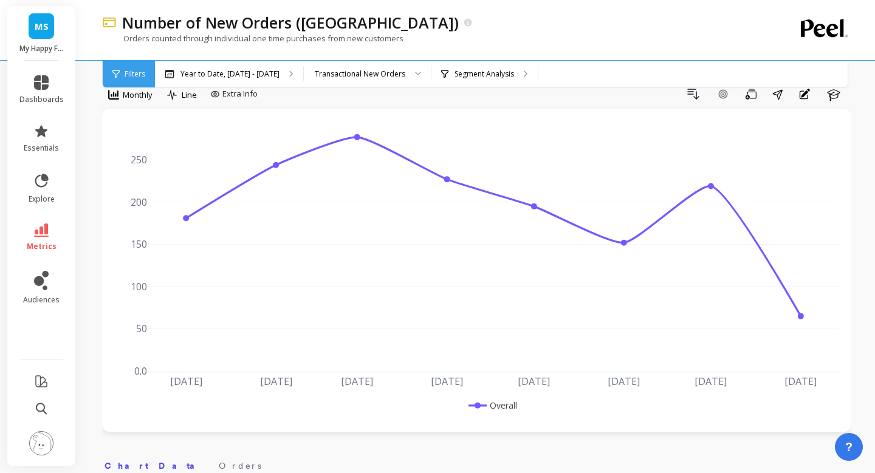
click at [47, 27] on span "MS" at bounding box center [42, 26] width 14 height 14
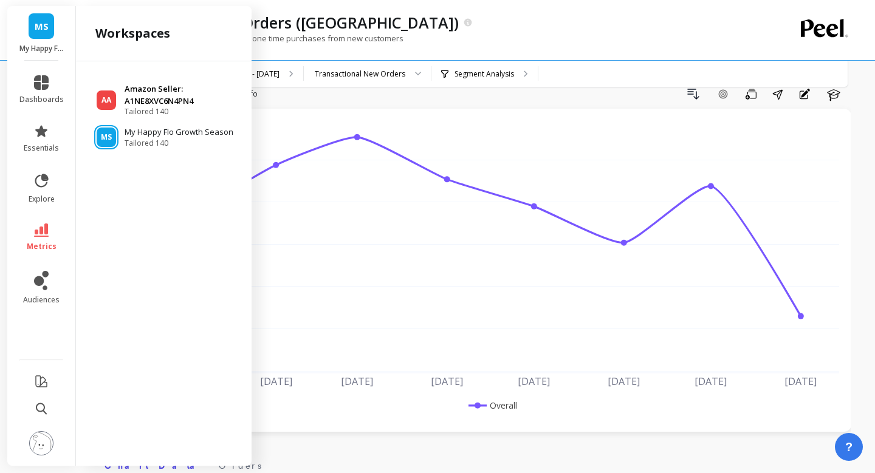
click at [129, 102] on p "Amazon Seller: A1NE8XVC6N4PN4" at bounding box center [182, 95] width 115 height 24
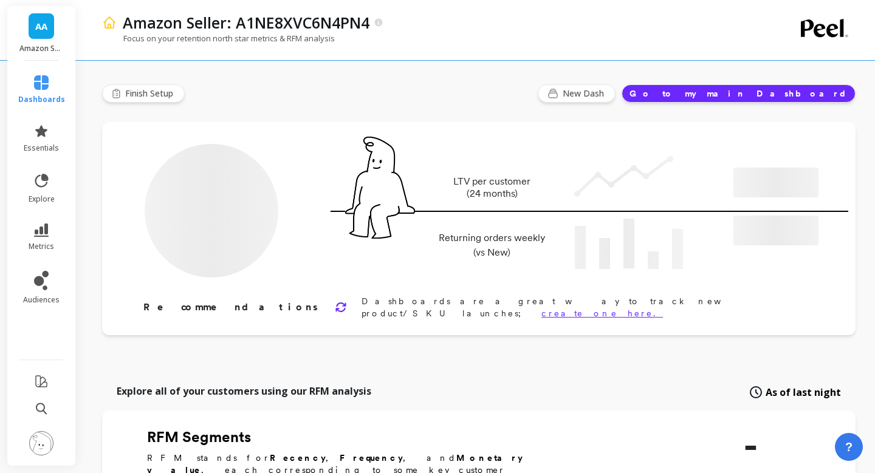
type input "Champions"
type input "152"
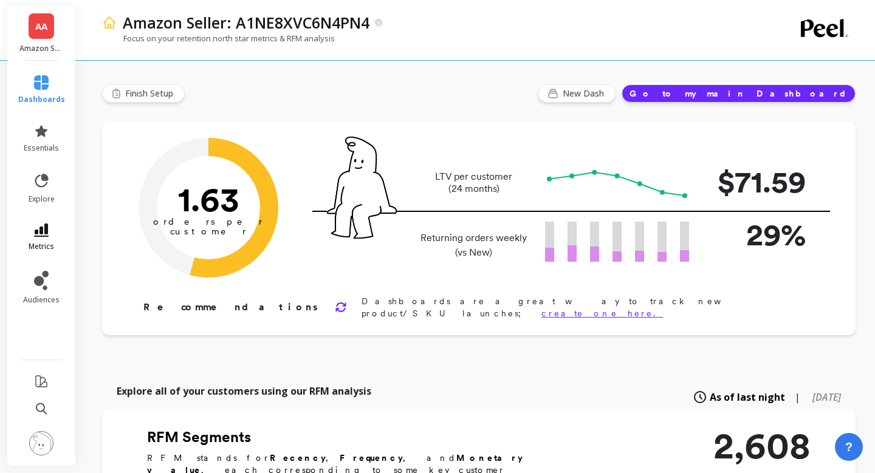
click at [39, 224] on icon at bounding box center [41, 230] width 15 height 13
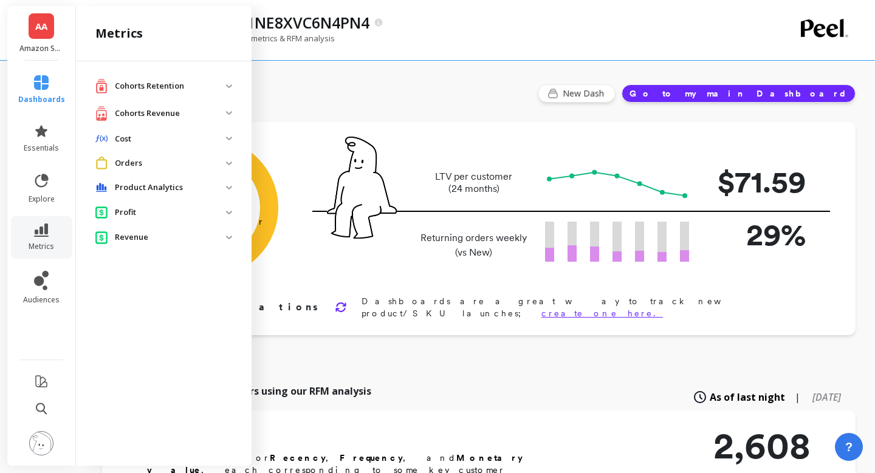
click at [169, 166] on p "Orders" at bounding box center [170, 163] width 111 height 12
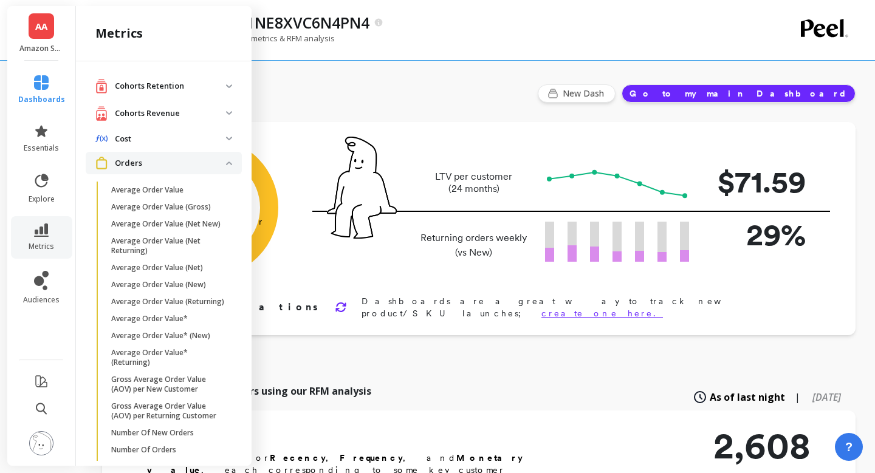
click at [226, 137] on img at bounding box center [229, 139] width 6 height 4
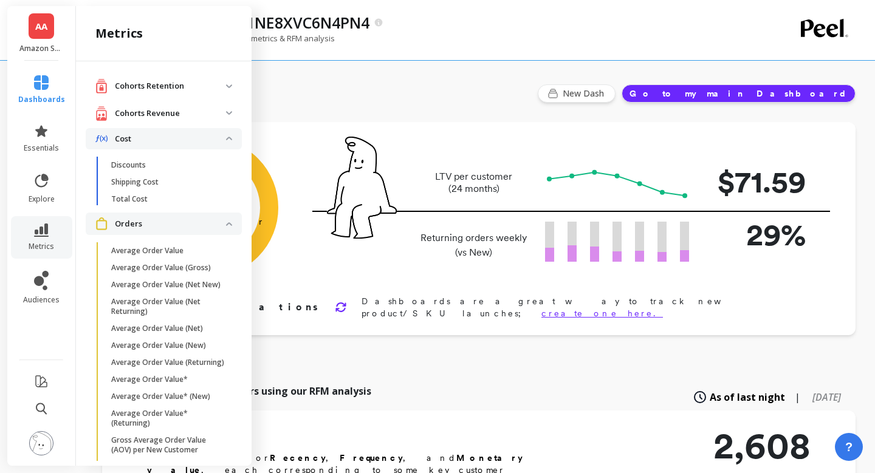
click at [226, 137] on img at bounding box center [229, 139] width 6 height 4
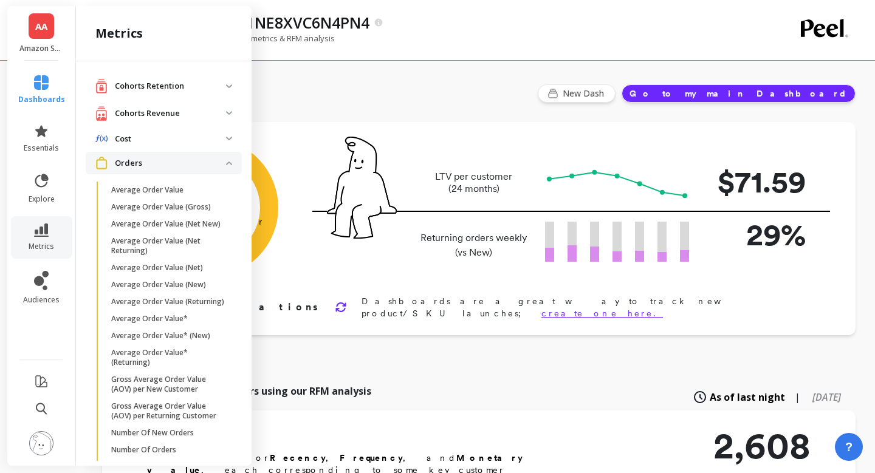
click at [230, 165] on img at bounding box center [229, 164] width 6 height 4
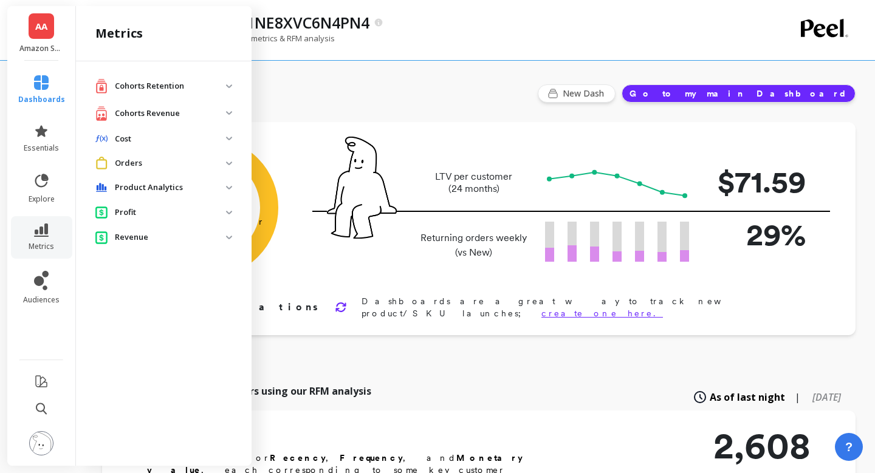
click at [229, 234] on span "Revenue" at bounding box center [164, 237] width 156 height 22
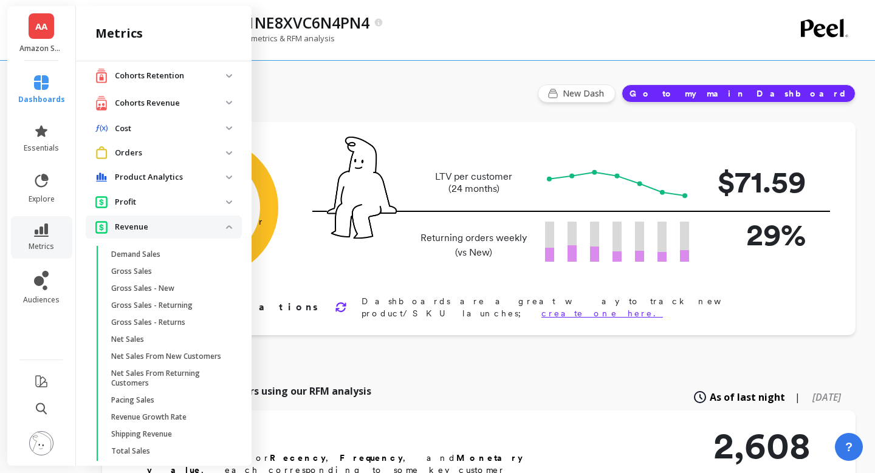
scroll to position [13, 0]
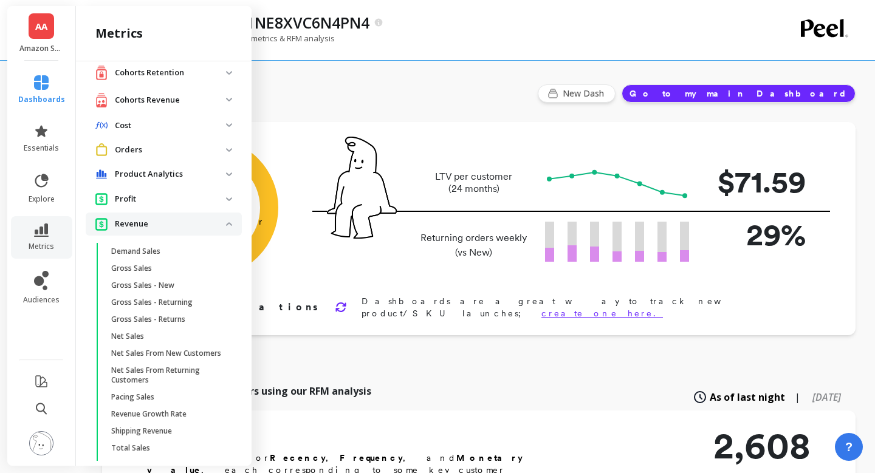
click at [230, 200] on img at bounding box center [229, 199] width 6 height 4
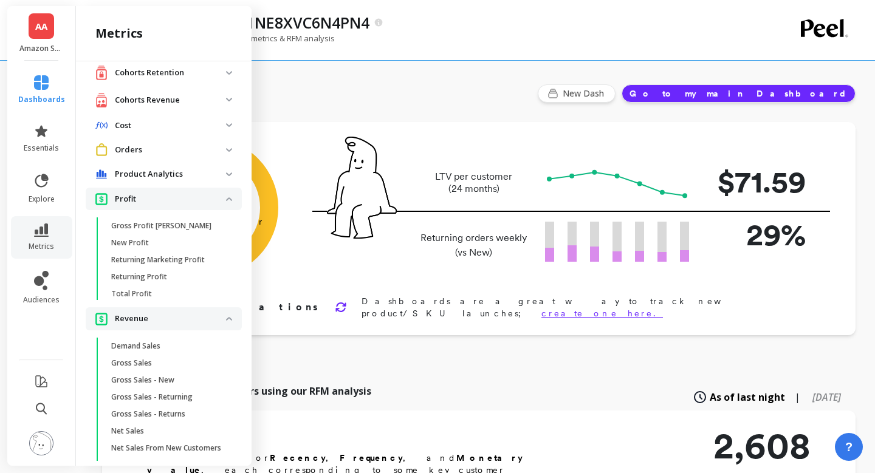
click at [225, 152] on p "Orders" at bounding box center [170, 150] width 111 height 12
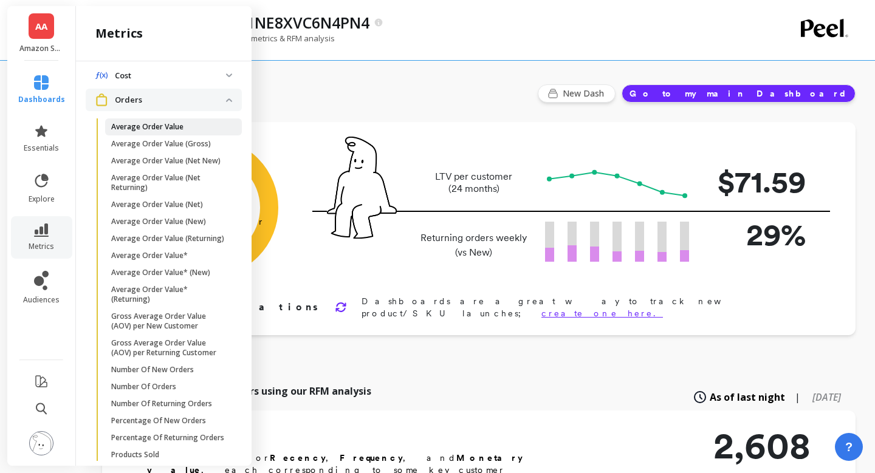
scroll to position [67, 0]
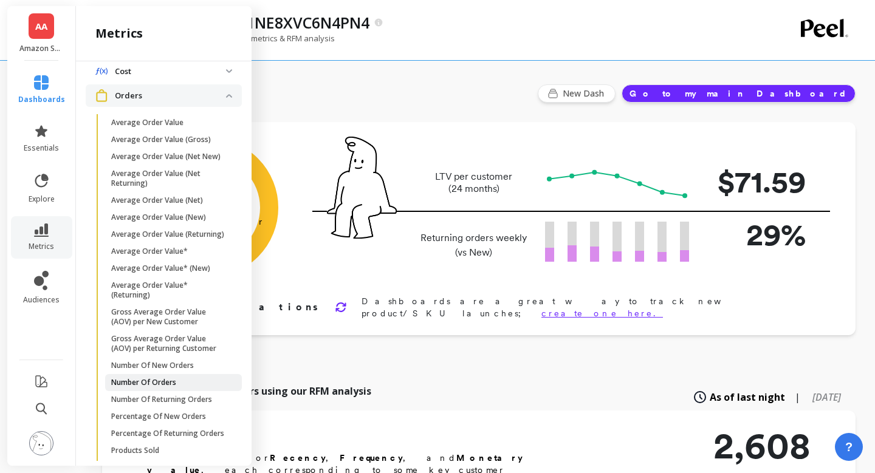
click at [190, 378] on span "Number Of Orders" at bounding box center [169, 383] width 116 height 10
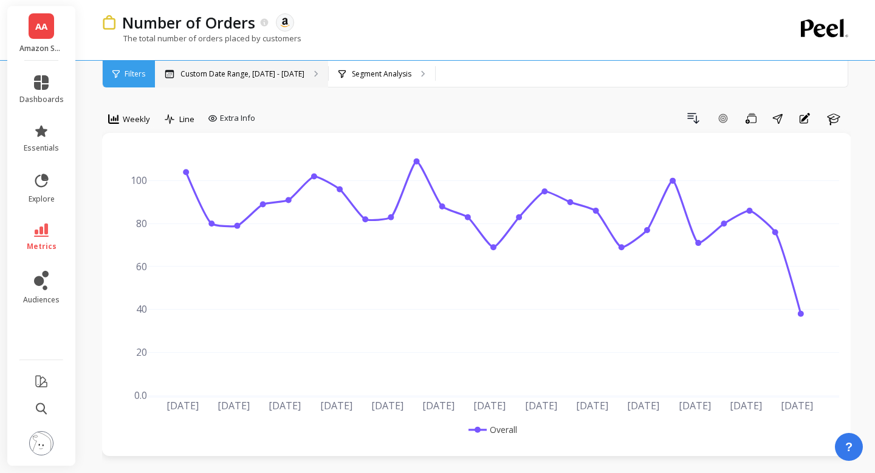
click at [193, 78] on p "Custom Date Range, [DATE] - [DATE]" at bounding box center [242, 74] width 124 height 10
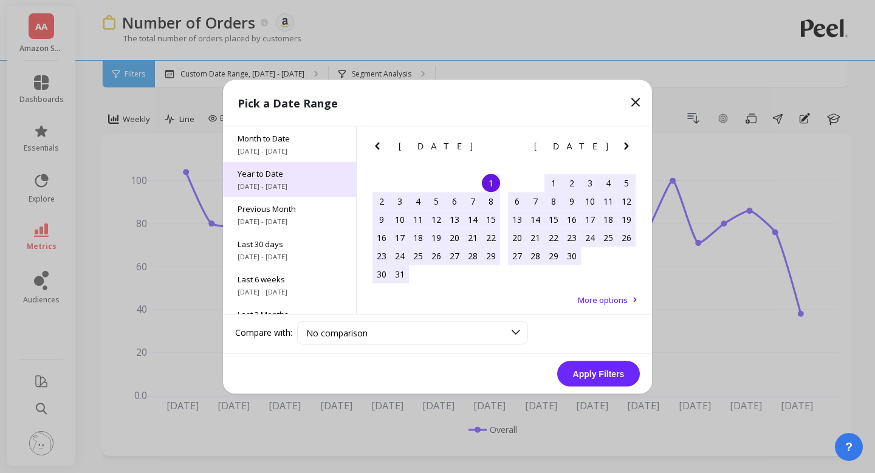
click at [276, 190] on span "[DATE] - [DATE]" at bounding box center [290, 186] width 104 height 10
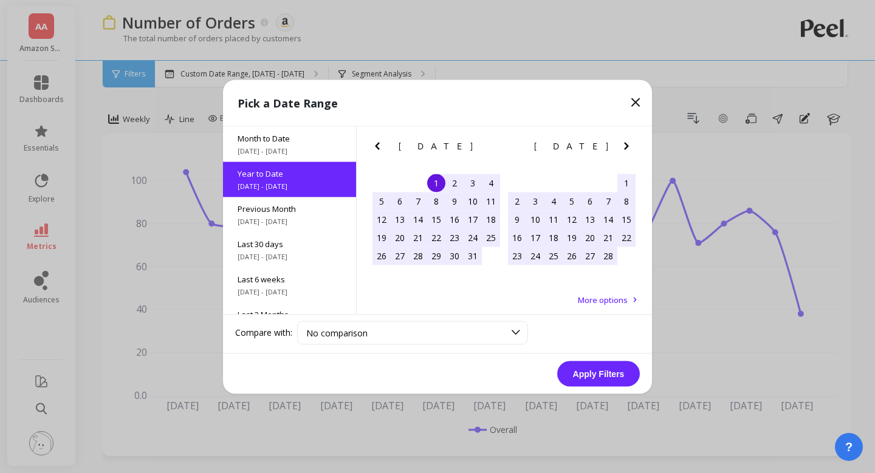
click at [601, 376] on button "Apply Filters" at bounding box center [598, 374] width 83 height 26
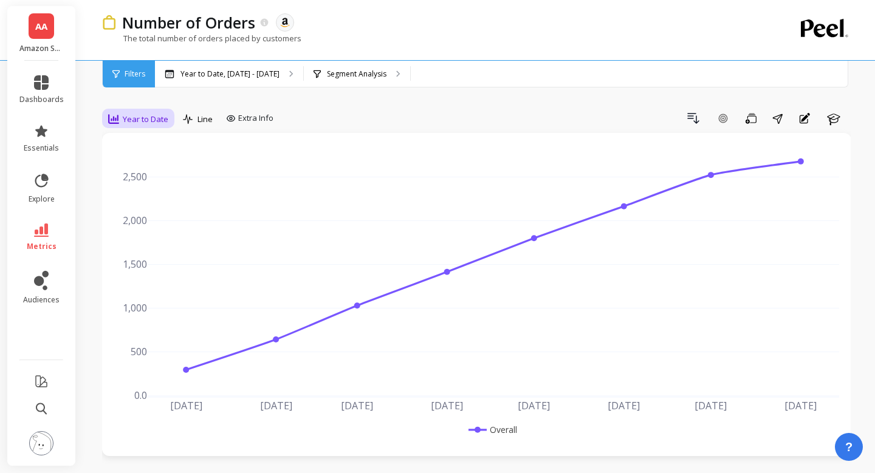
click at [135, 115] on span "Year to Date" at bounding box center [146, 120] width 46 height 12
click at [149, 212] on div "Monthly" at bounding box center [146, 216] width 69 height 12
